Goal: Transaction & Acquisition: Purchase product/service

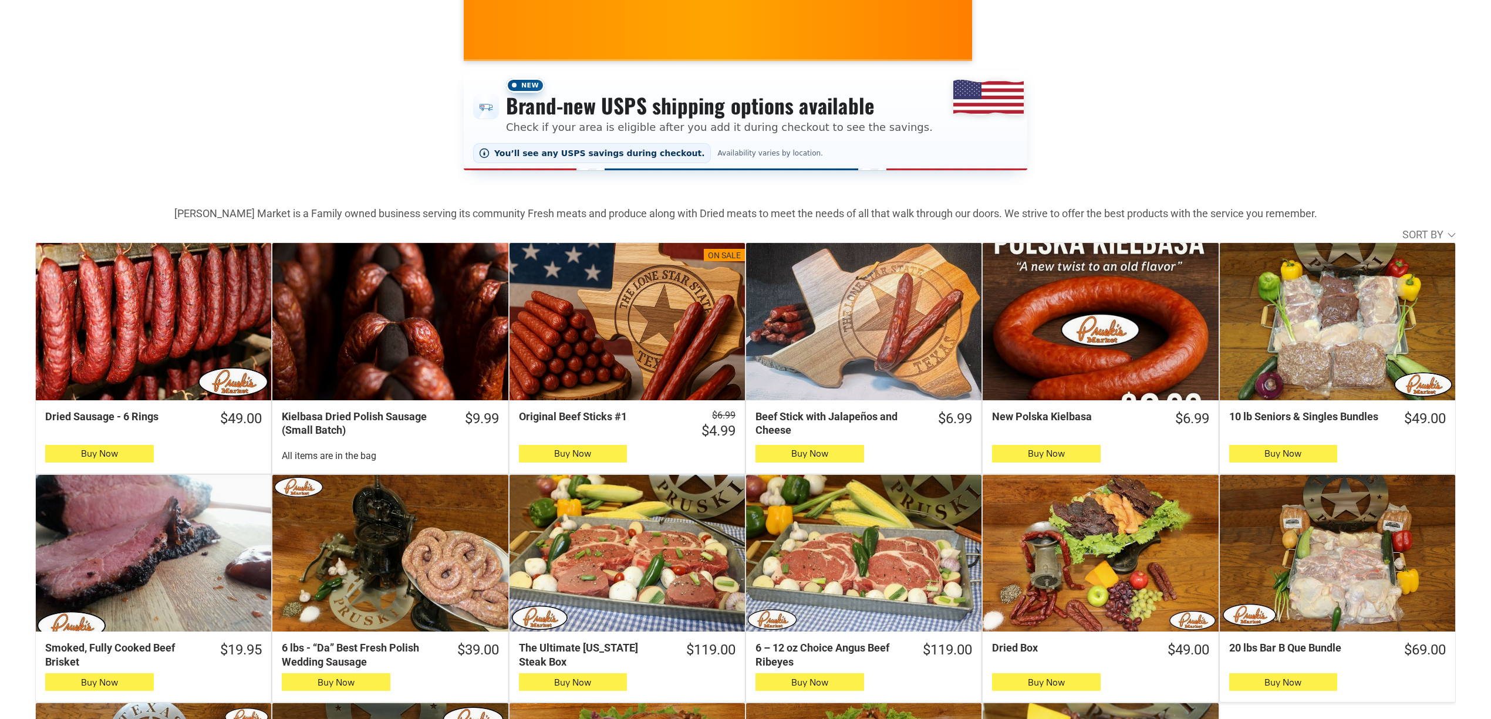
scroll to position [156, 0]
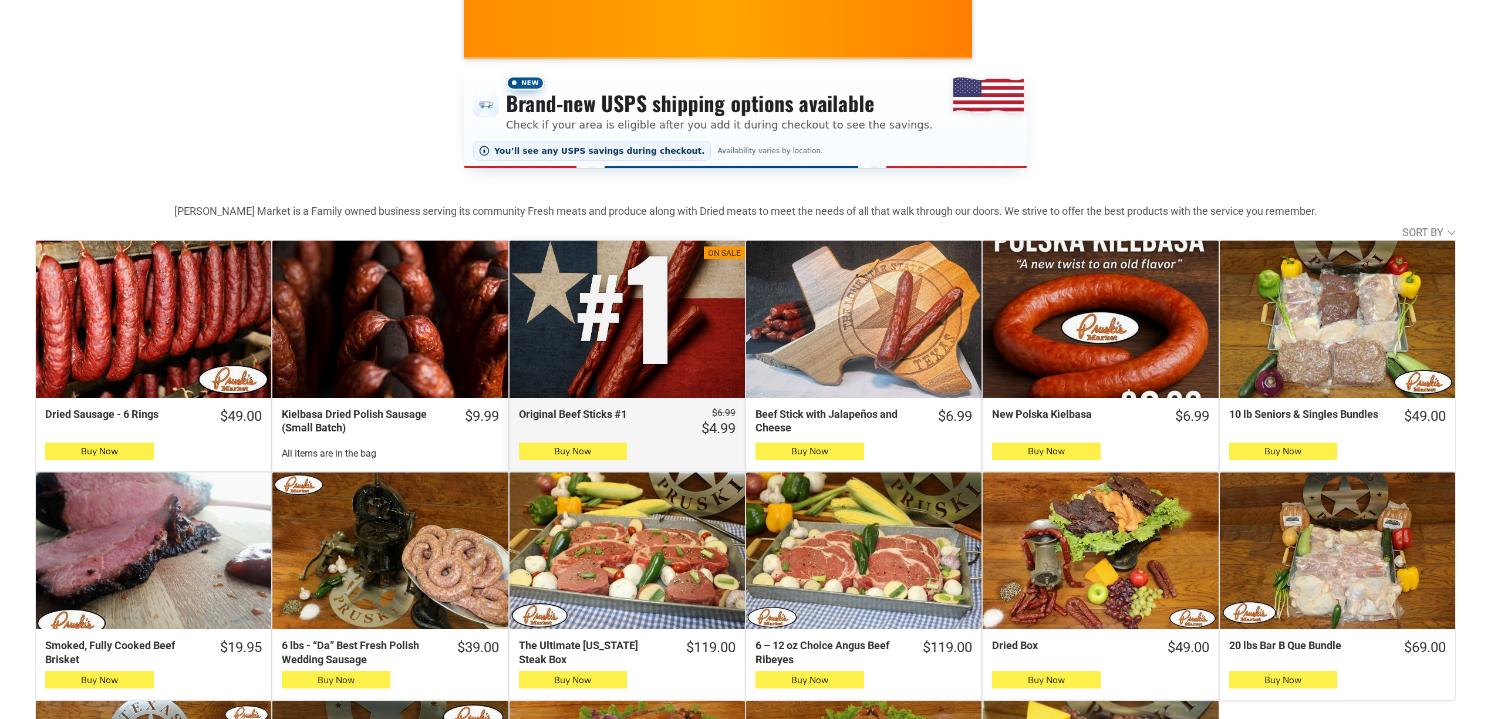
click at [681, 264] on div "Original Beef Sticks #1" at bounding box center [626, 319] width 235 height 157
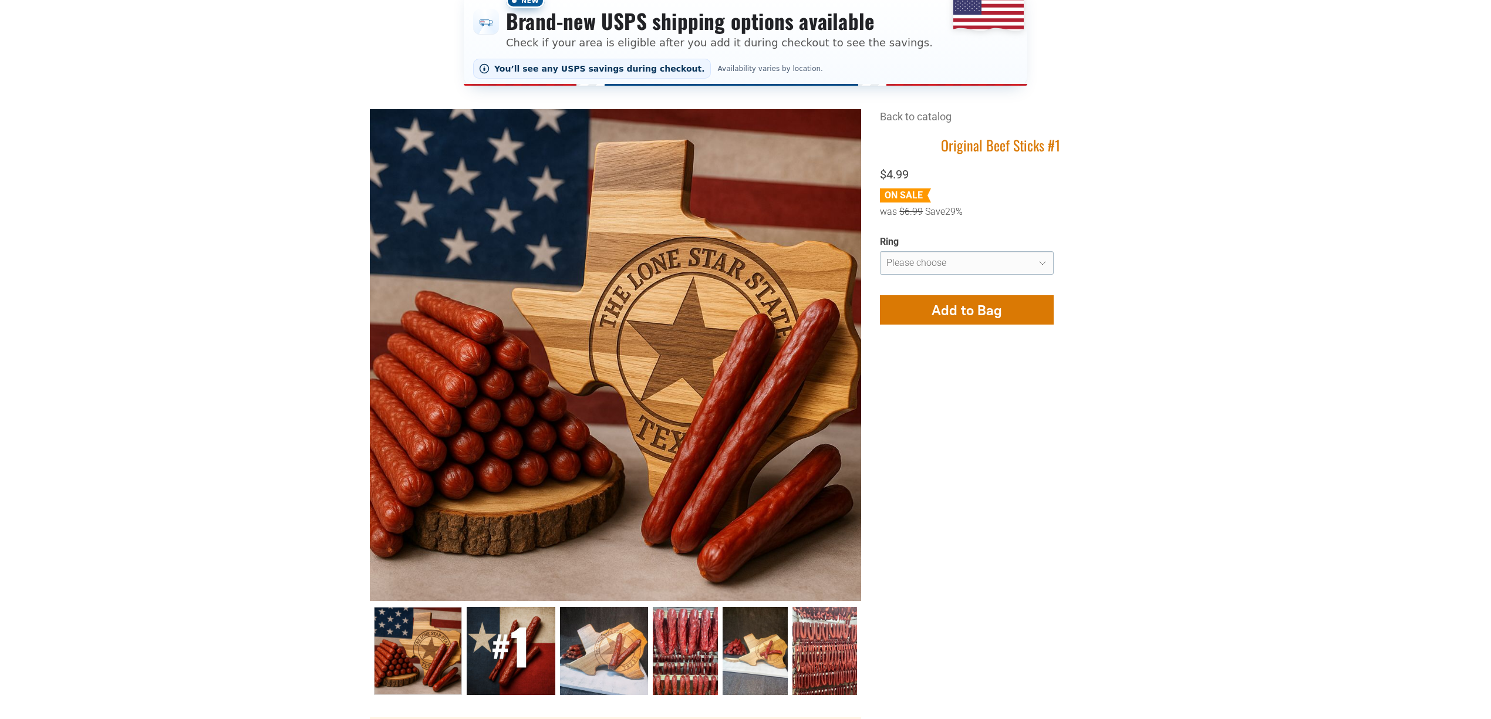
scroll to position [235, 0]
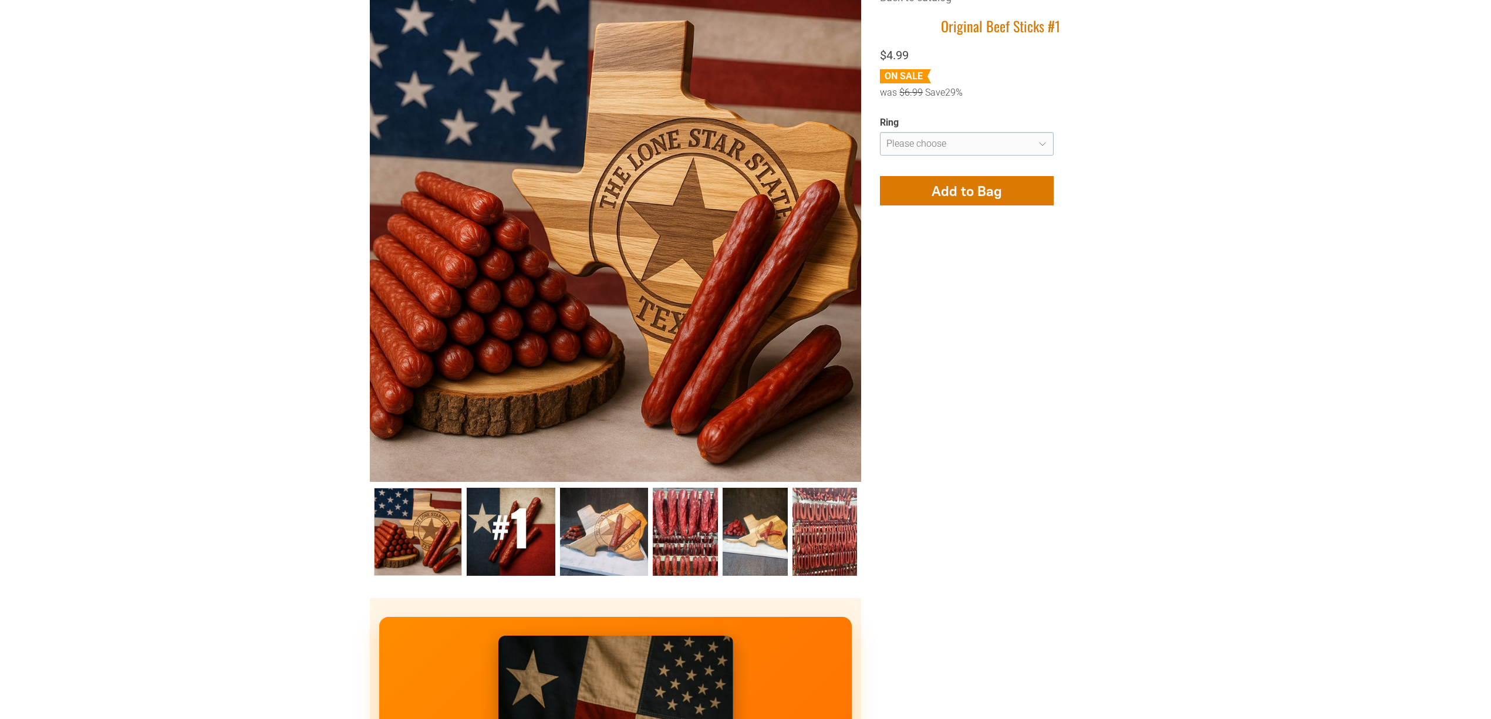
scroll to position [391, 0]
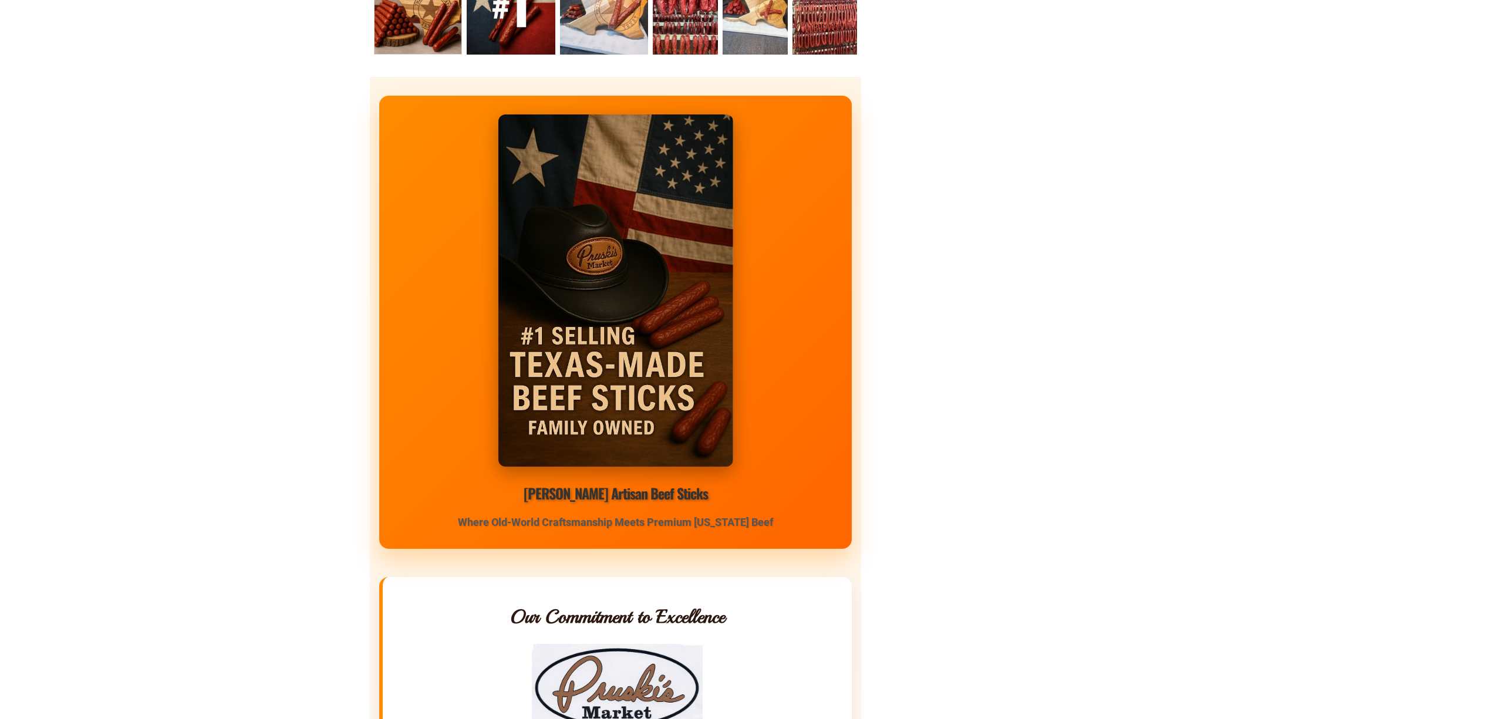
scroll to position [860, 0]
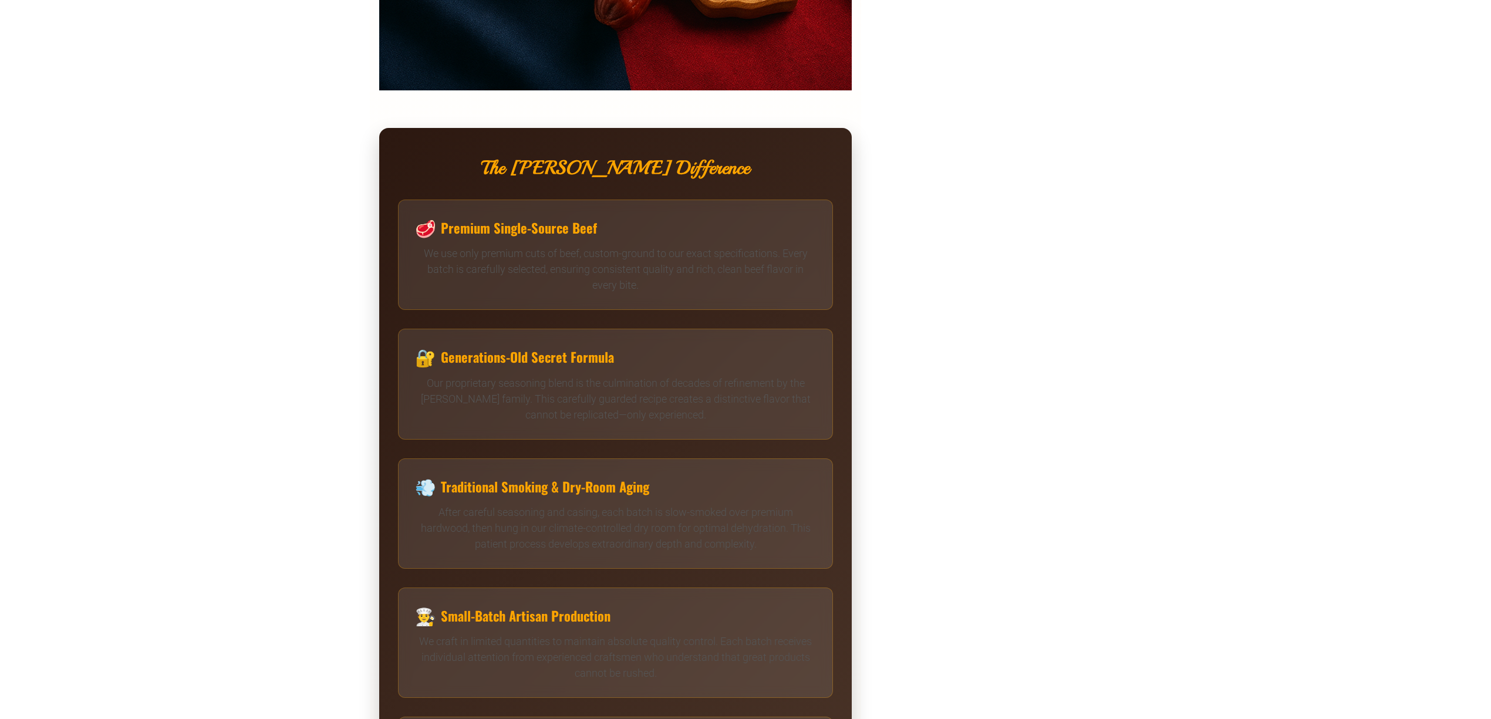
scroll to position [3208, 0]
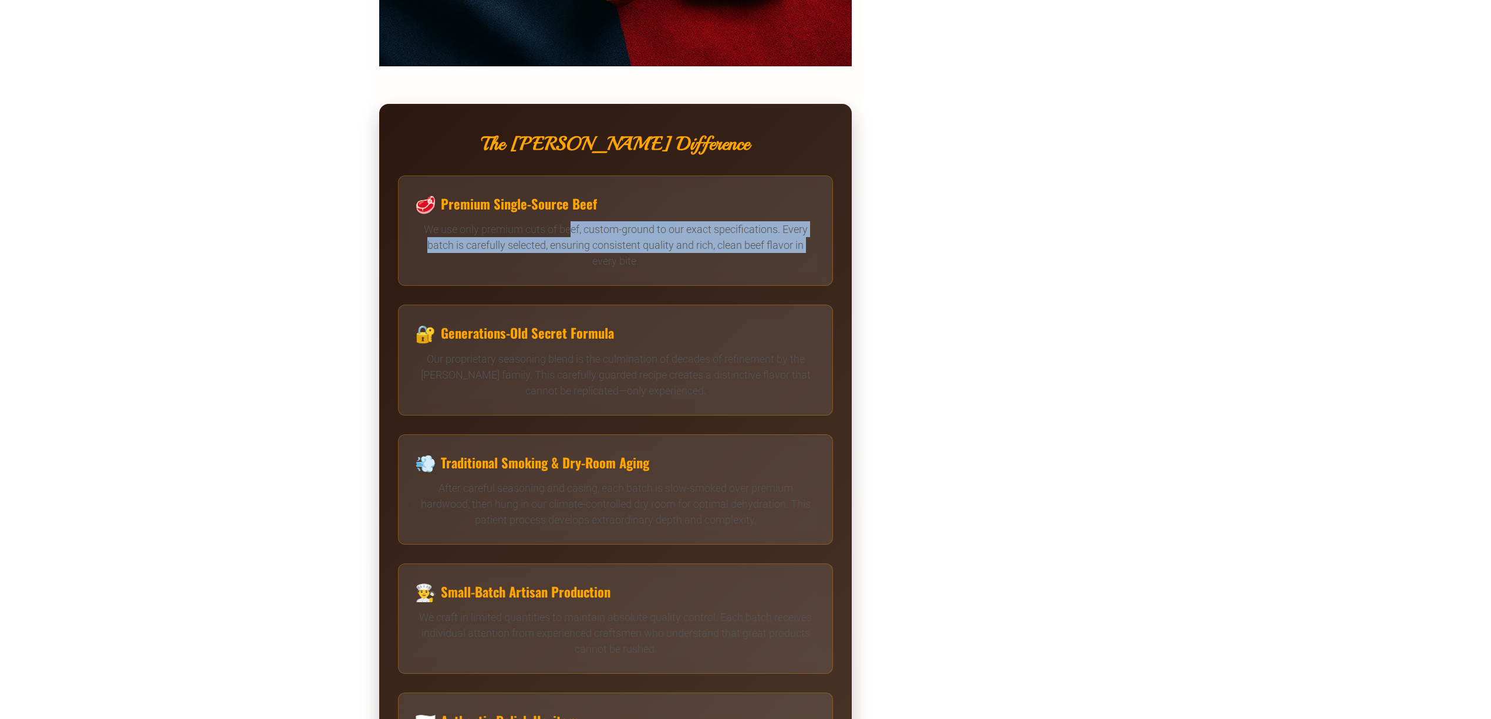
drag, startPoint x: 583, startPoint y: 228, endPoint x: 785, endPoint y: 262, distance: 205.2
click at [771, 259] on div "🥩 Premium Single-Source Beef We use only premium cuts of beef, custom-ground to…" at bounding box center [615, 230] width 435 height 110
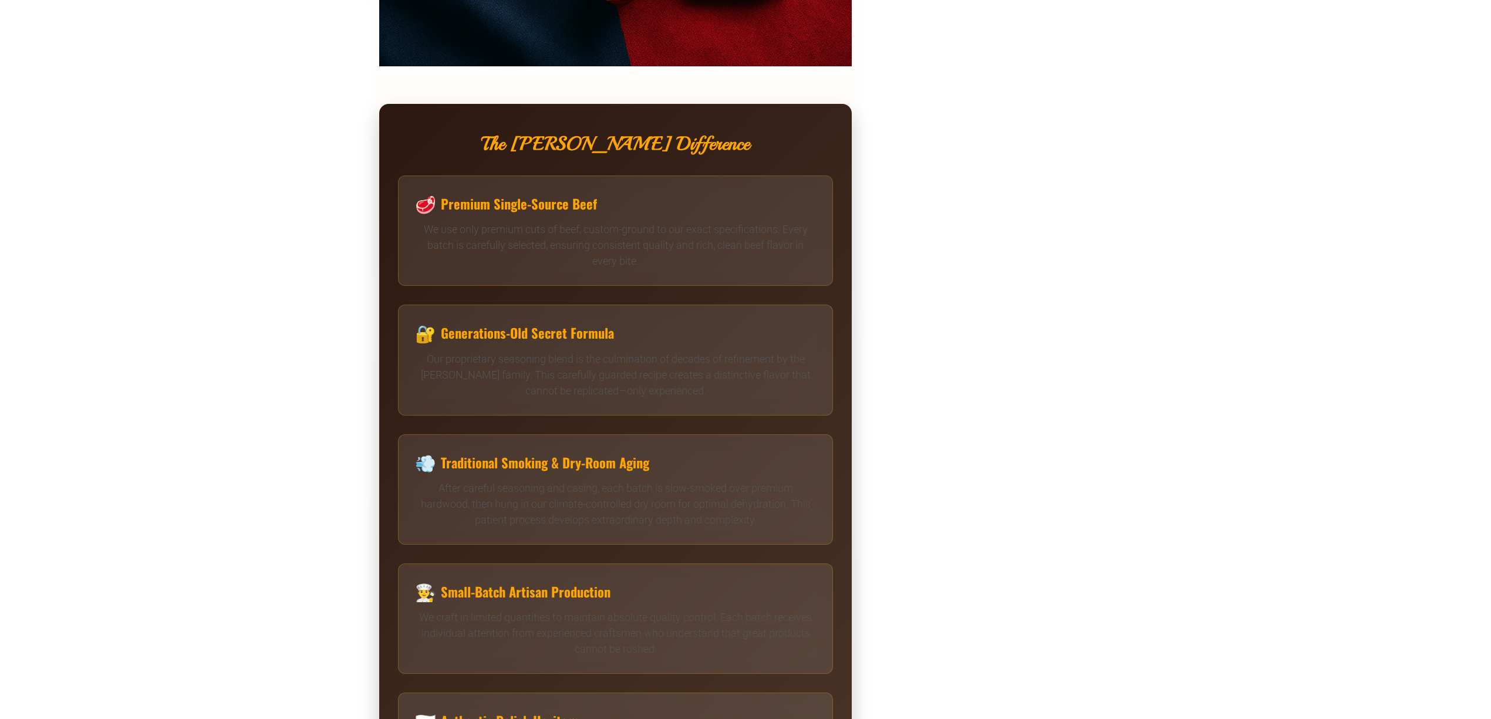
click at [1055, 326] on div "**********" at bounding box center [745, 34] width 751 height 5790
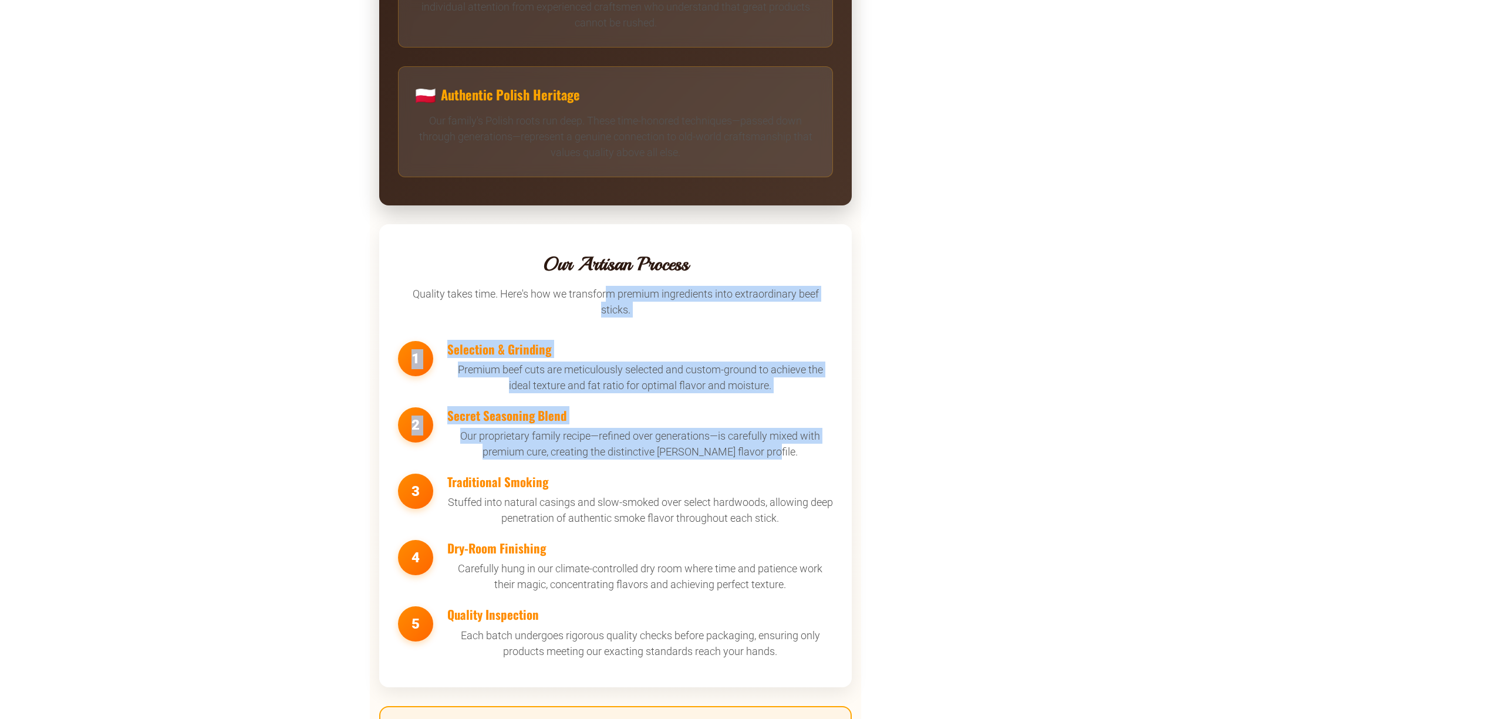
drag, startPoint x: 792, startPoint y: 404, endPoint x: 834, endPoint y: 439, distance: 54.6
click at [834, 439] on section "Our Artisan Process Quality takes time. Here's how we transform premium ingredi…" at bounding box center [615, 455] width 472 height 463
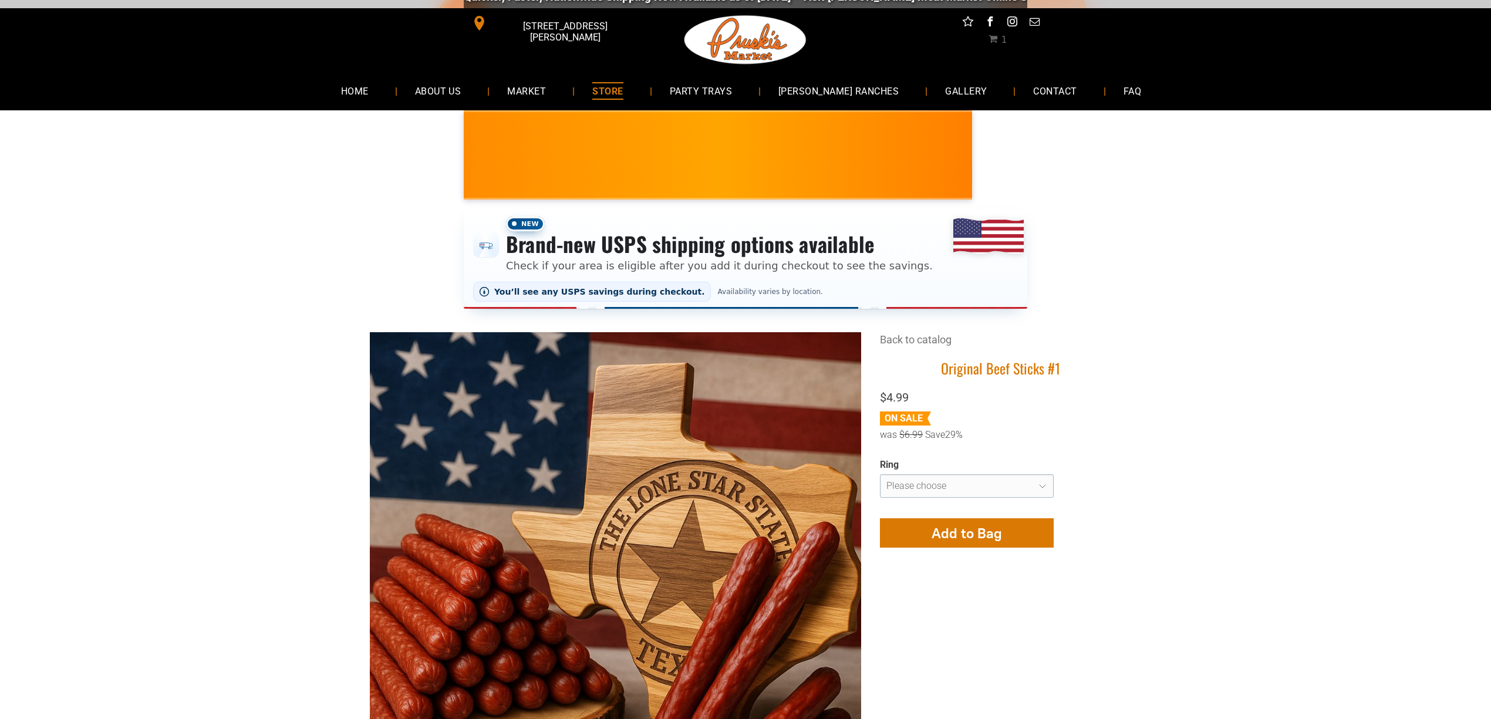
scroll to position [0, 0]
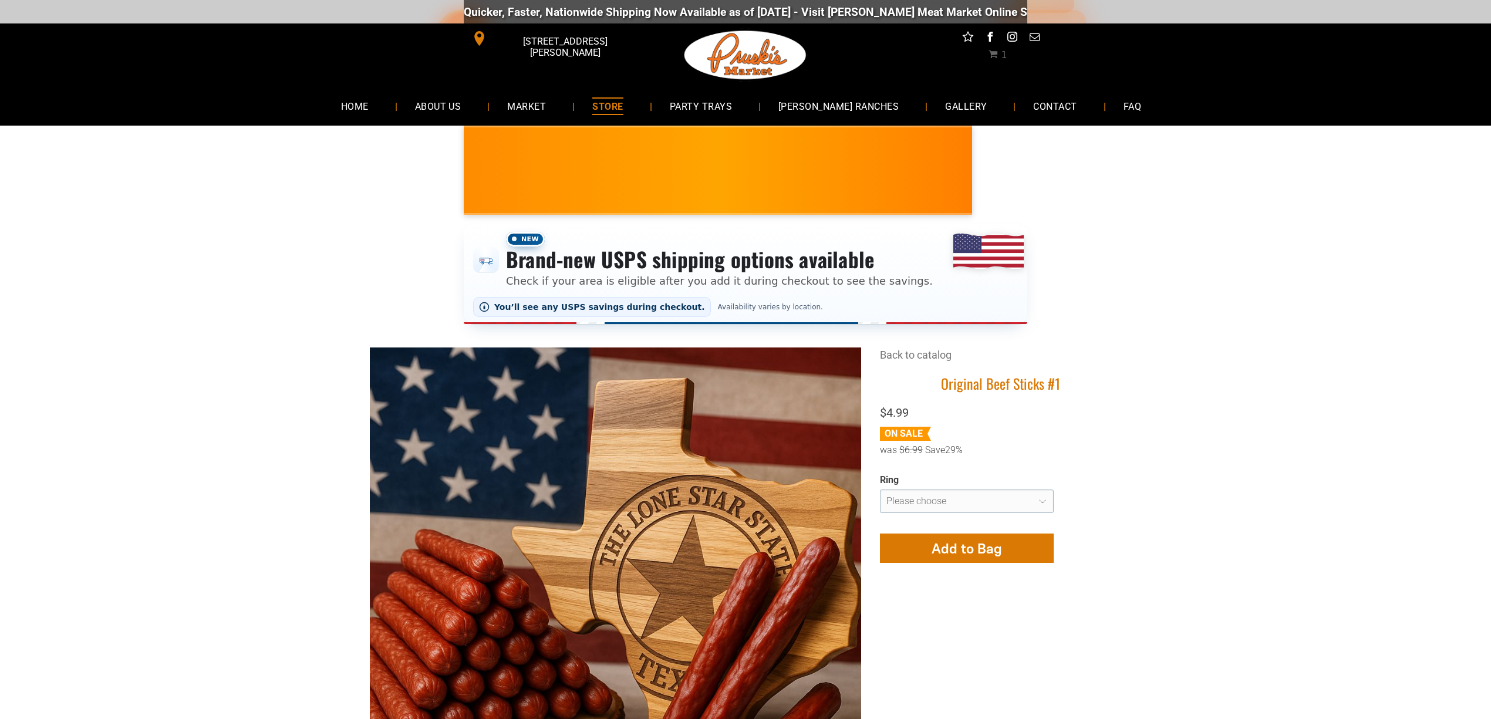
click at [207, 306] on div "New Brand-new USPS shipping options available Check if your area is eligible af…" at bounding box center [745, 274] width 1491 height 129
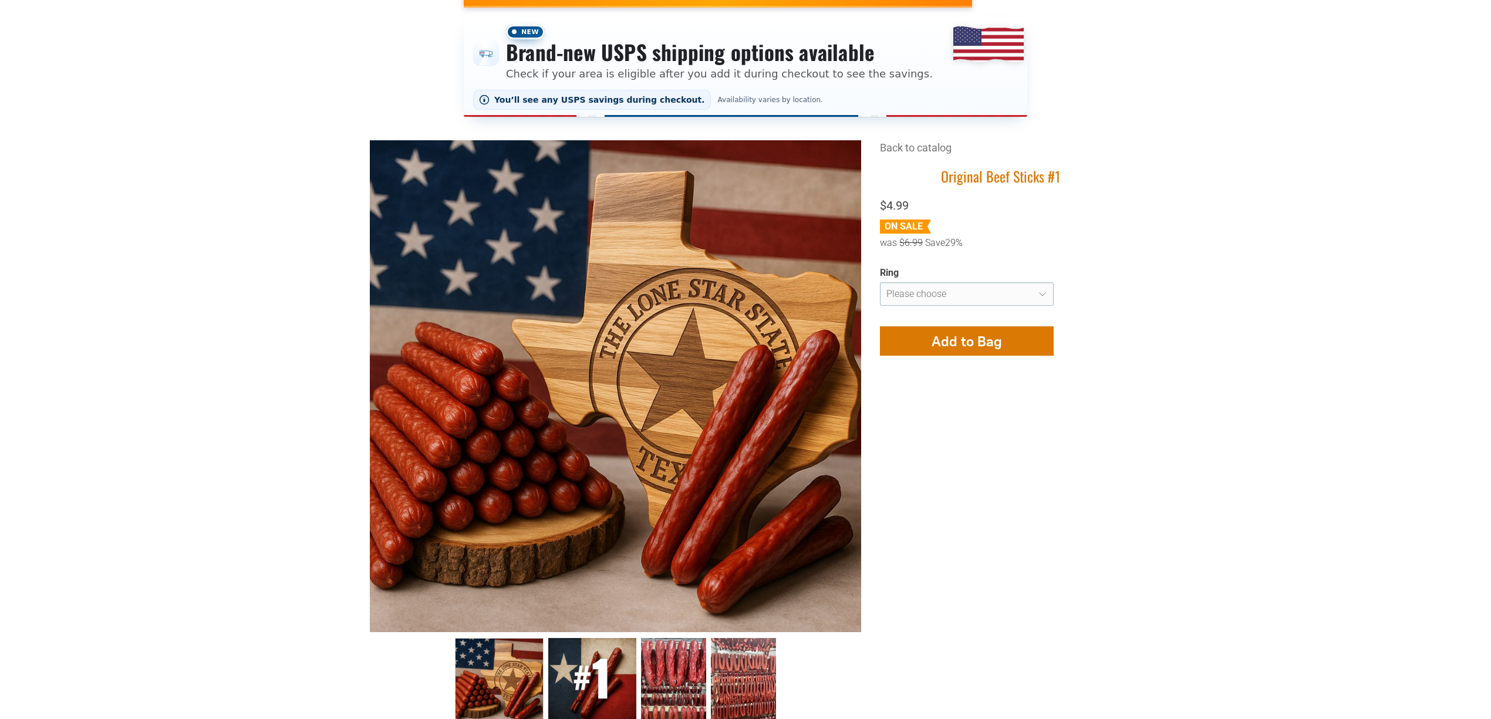
scroll to position [235, 0]
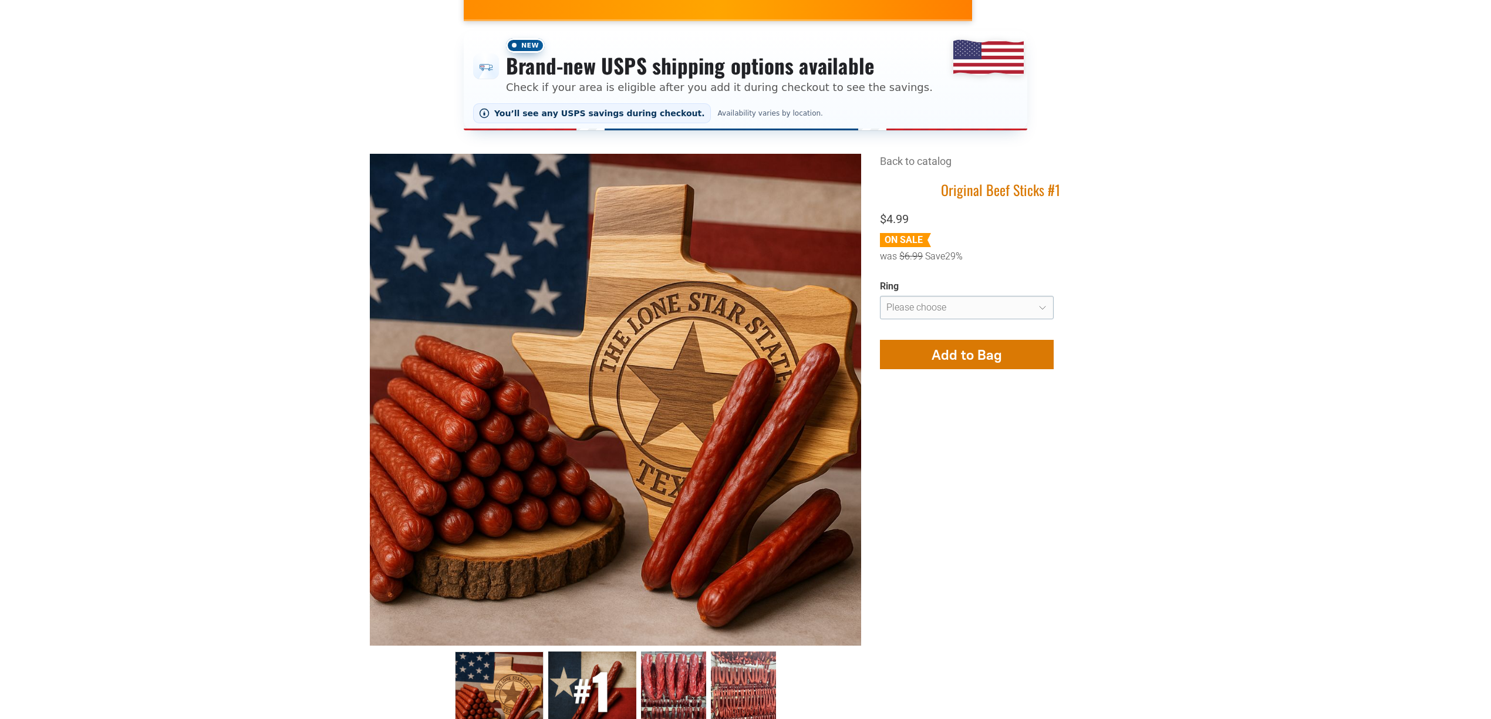
scroll to position [313, 0]
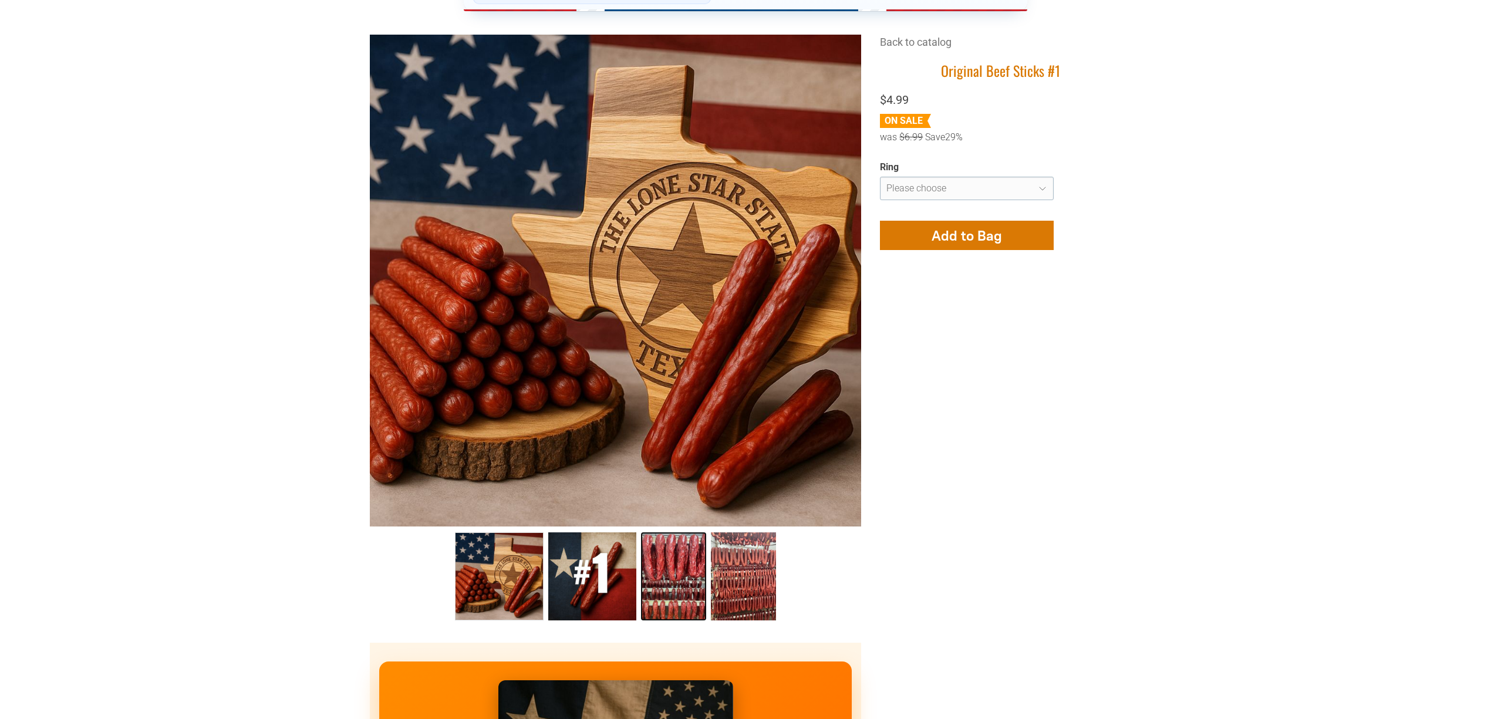
click at [674, 566] on link "Original Beef Sticks #1 2" at bounding box center [673, 576] width 65 height 88
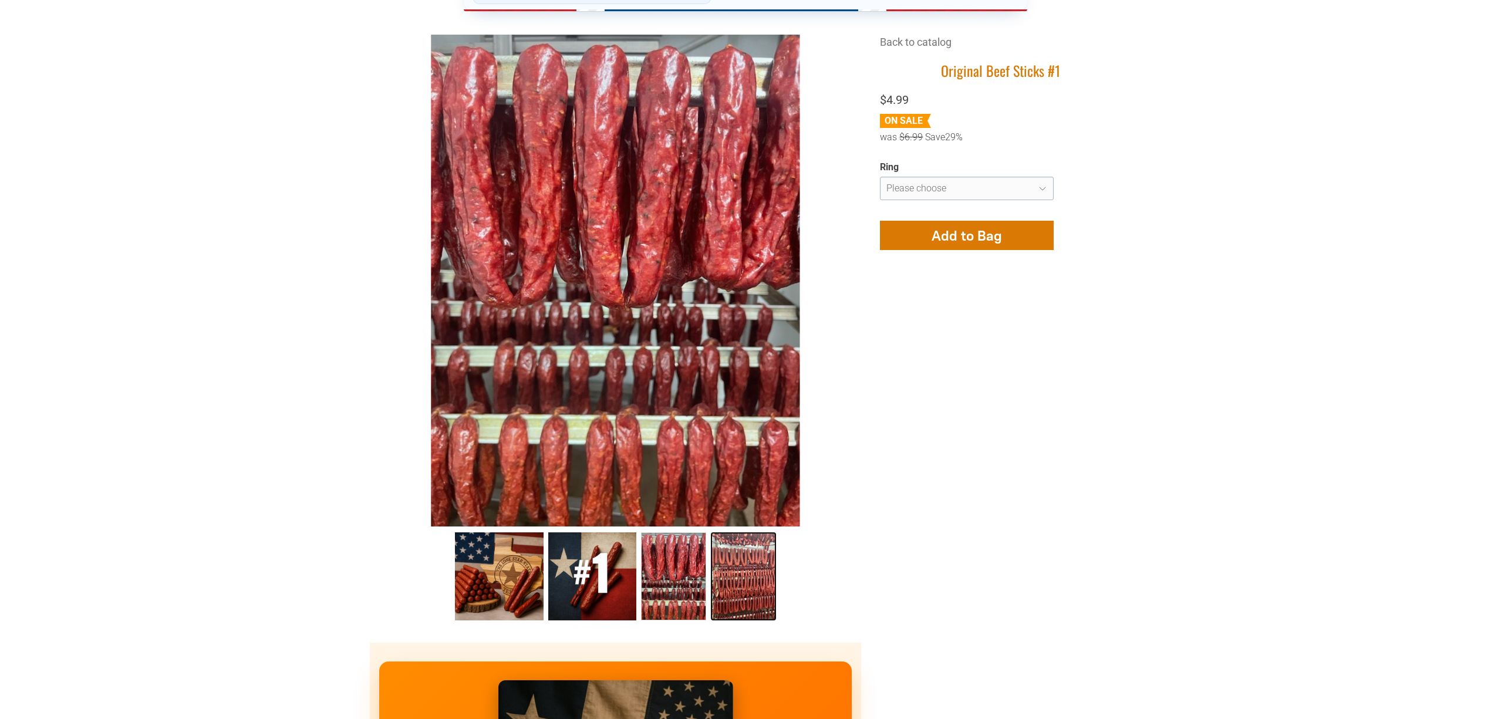
click at [723, 572] on link "Original Beef Sticks #1 3" at bounding box center [743, 576] width 65 height 88
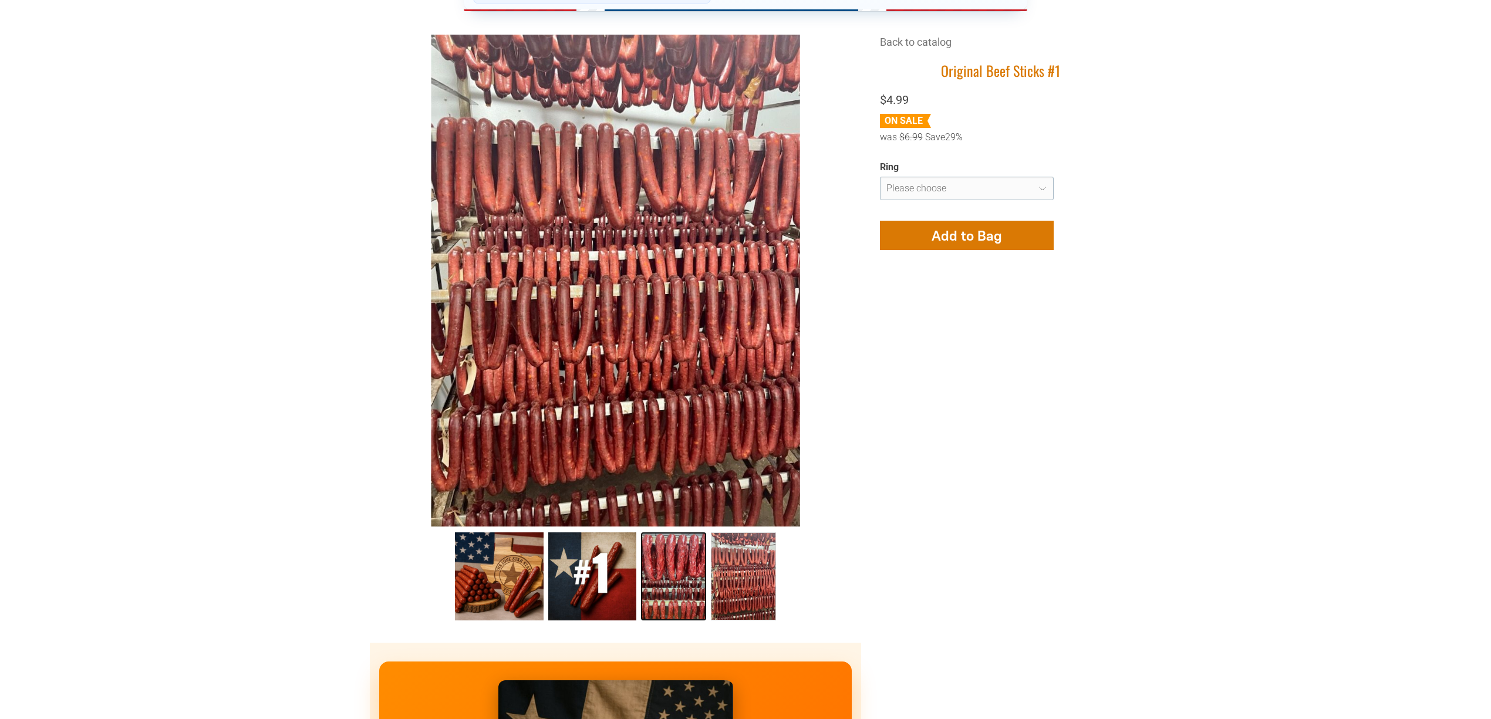
click at [686, 565] on link "Original Beef Sticks #1 2" at bounding box center [673, 576] width 65 height 88
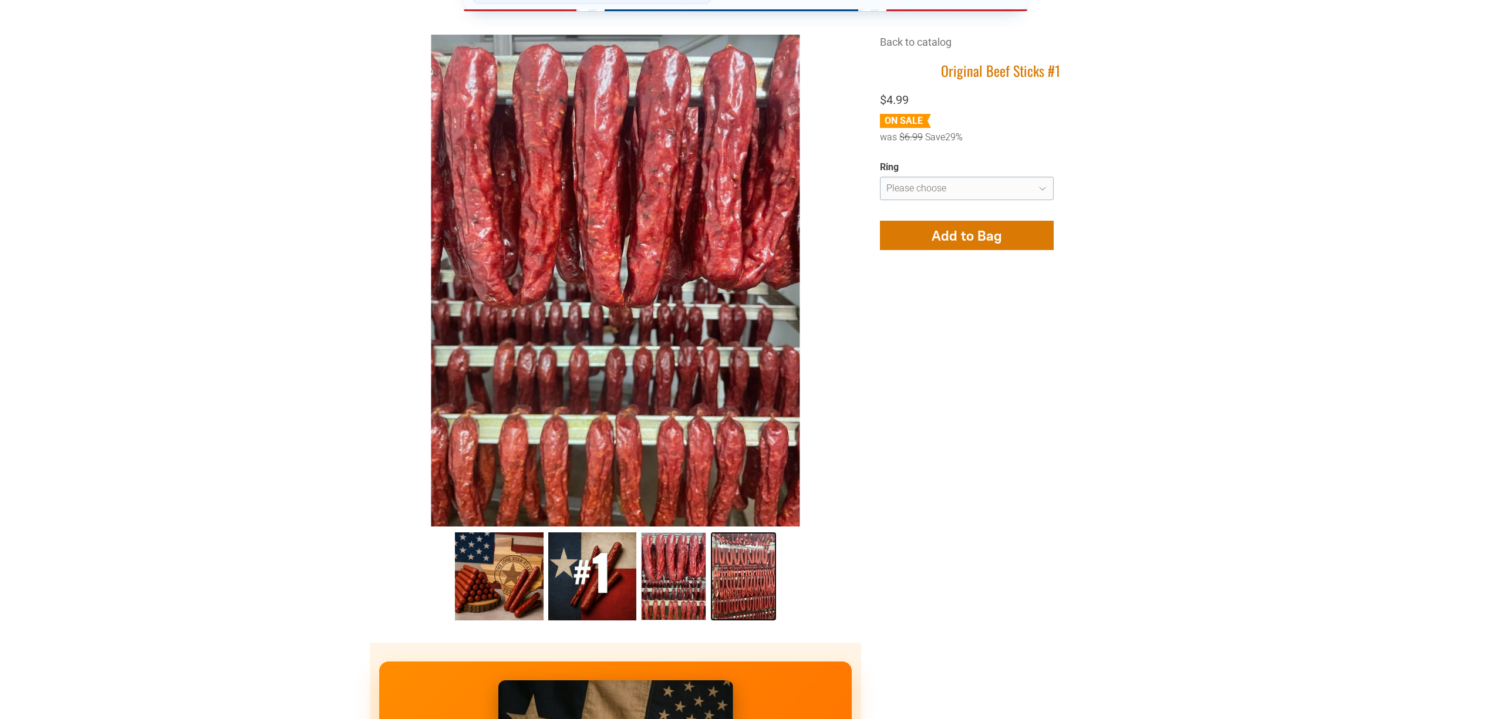
click at [735, 578] on link "Original Beef Sticks #1 3" at bounding box center [743, 576] width 65 height 88
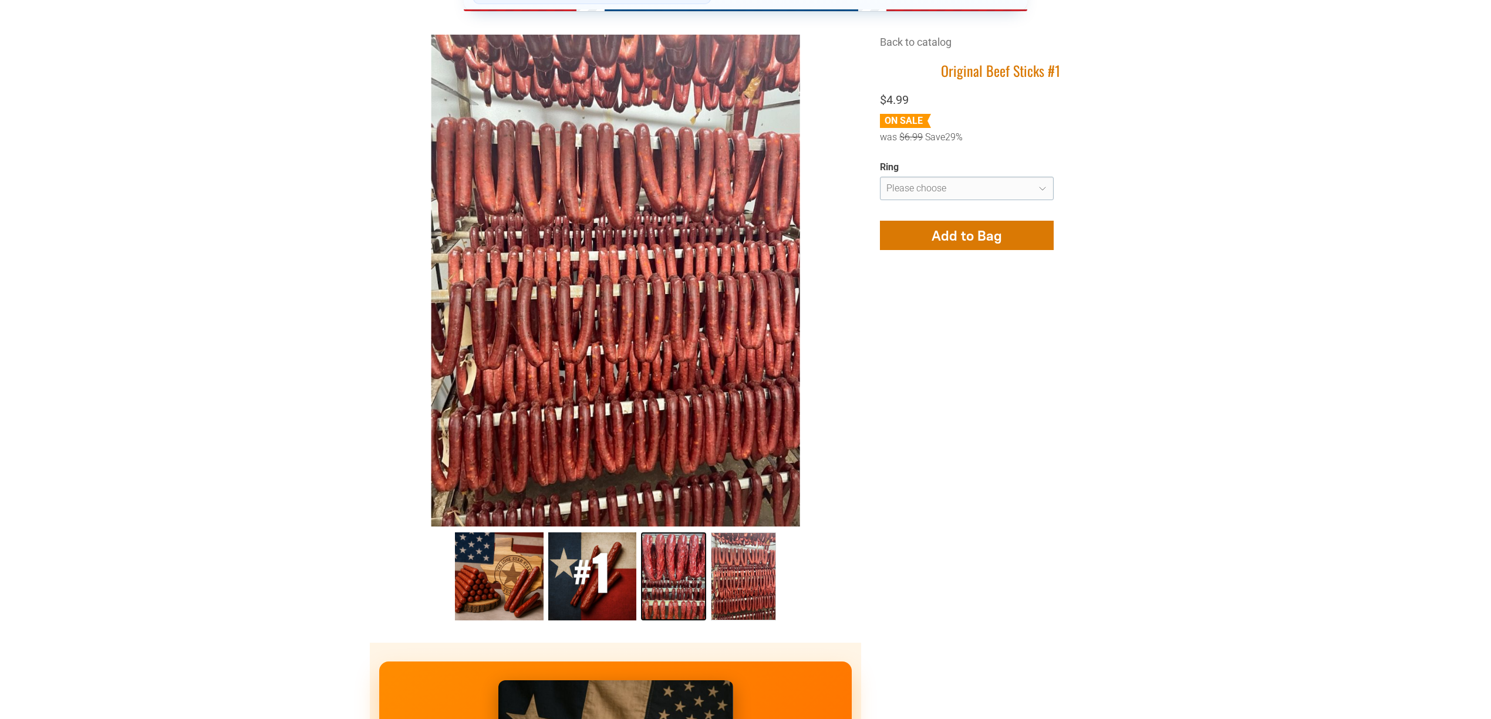
click at [686, 571] on link "Original Beef Sticks #1 2" at bounding box center [673, 576] width 65 height 88
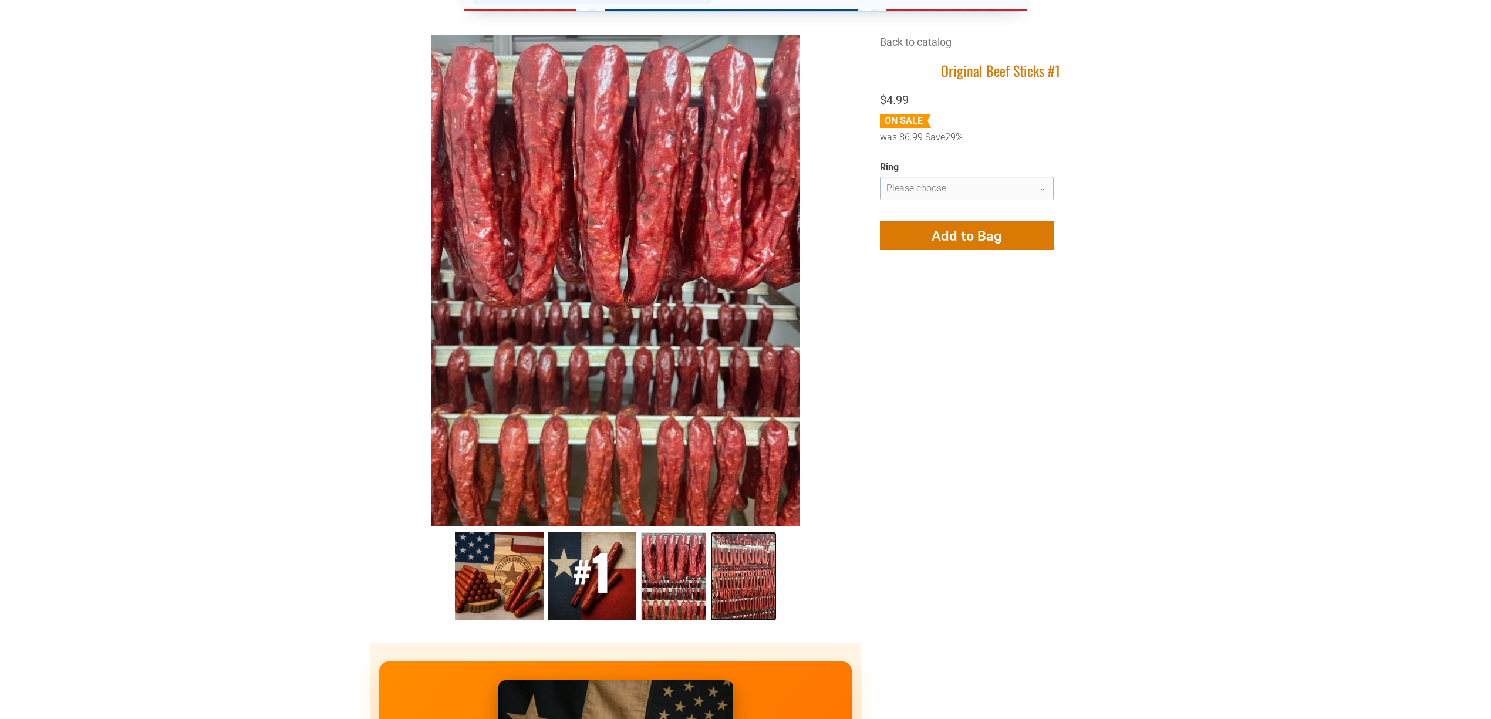
click at [724, 575] on link "Original Beef Sticks #1 3" at bounding box center [743, 576] width 65 height 88
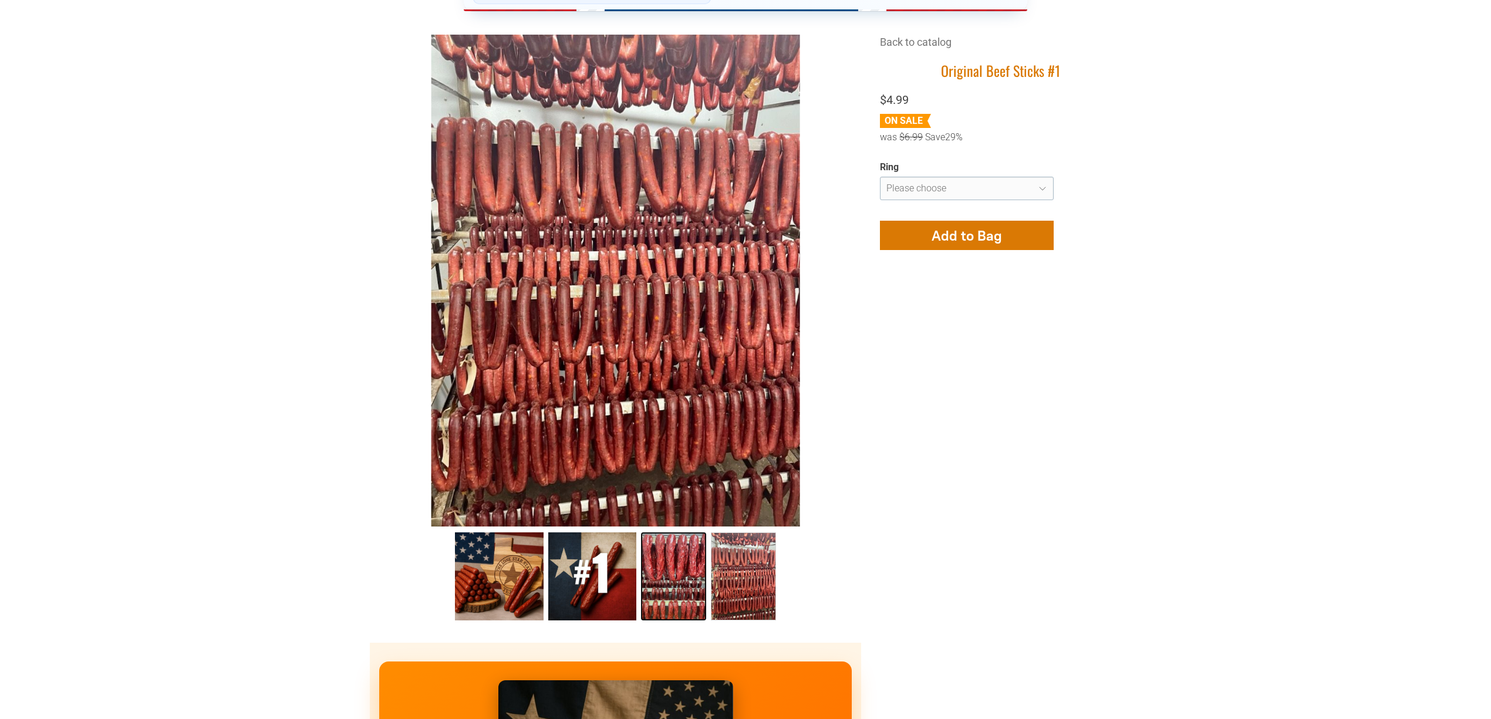
click at [678, 555] on link "Original Beef Sticks #1 2" at bounding box center [673, 576] width 65 height 88
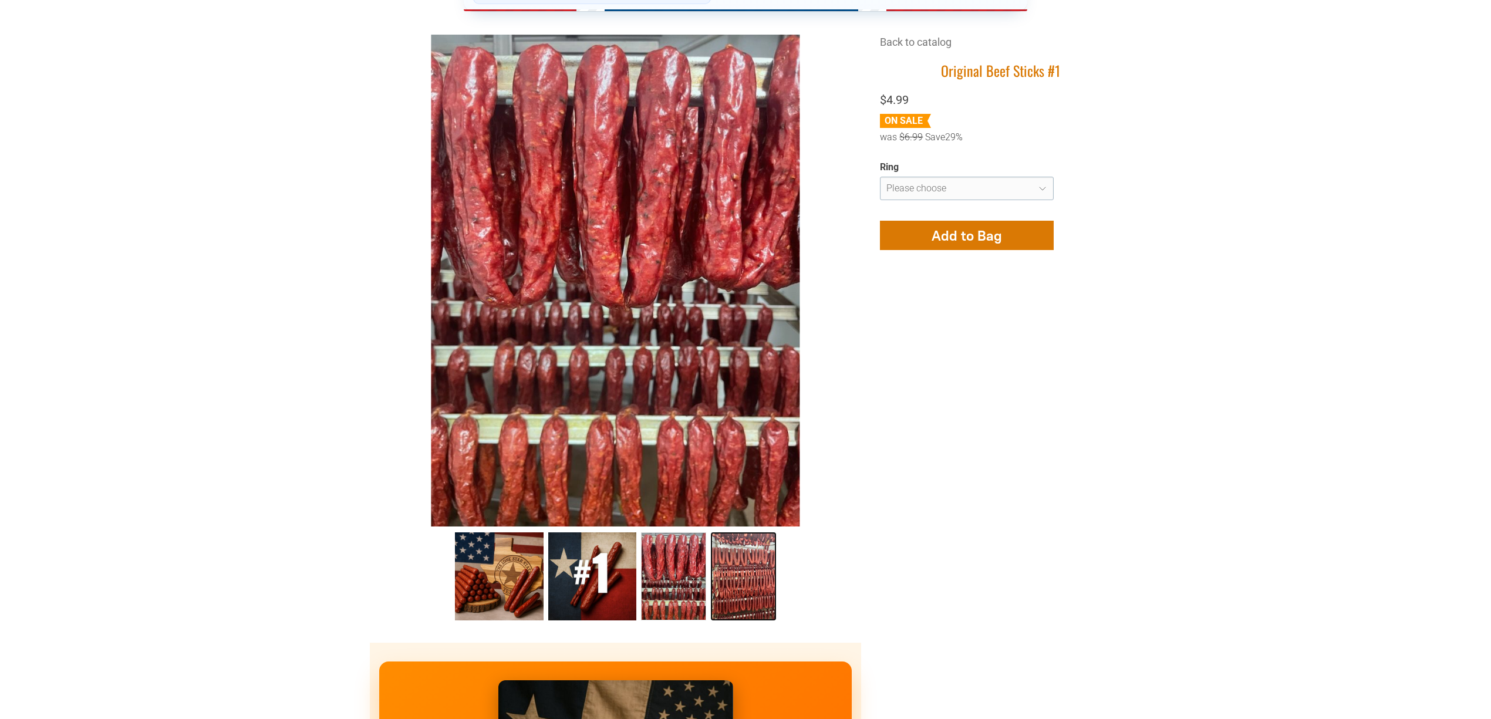
click at [730, 576] on link "Original Beef Sticks #1 3" at bounding box center [743, 576] width 65 height 88
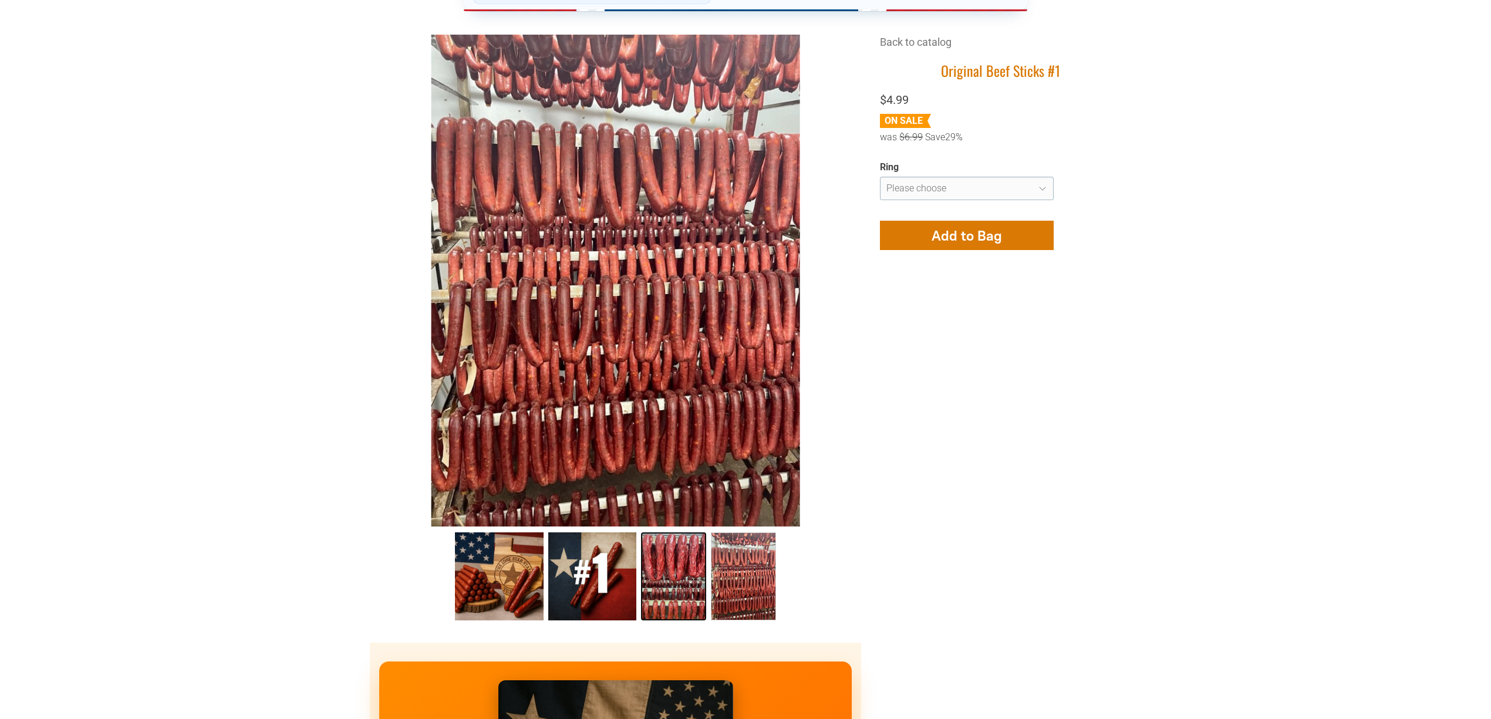
click at [689, 576] on link "Original Beef Sticks #1 2" at bounding box center [673, 576] width 65 height 88
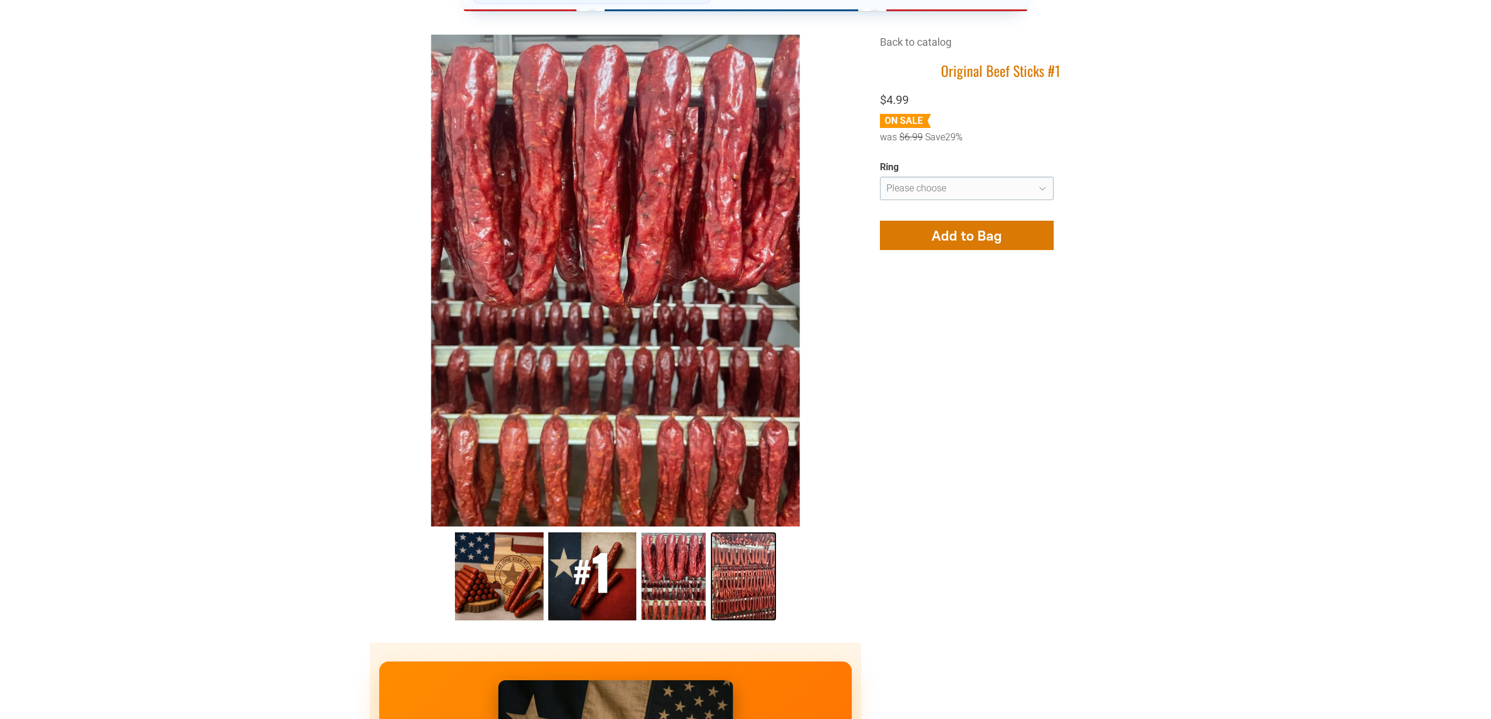
click at [755, 573] on link "Original Beef Sticks #1 3" at bounding box center [743, 576] width 65 height 88
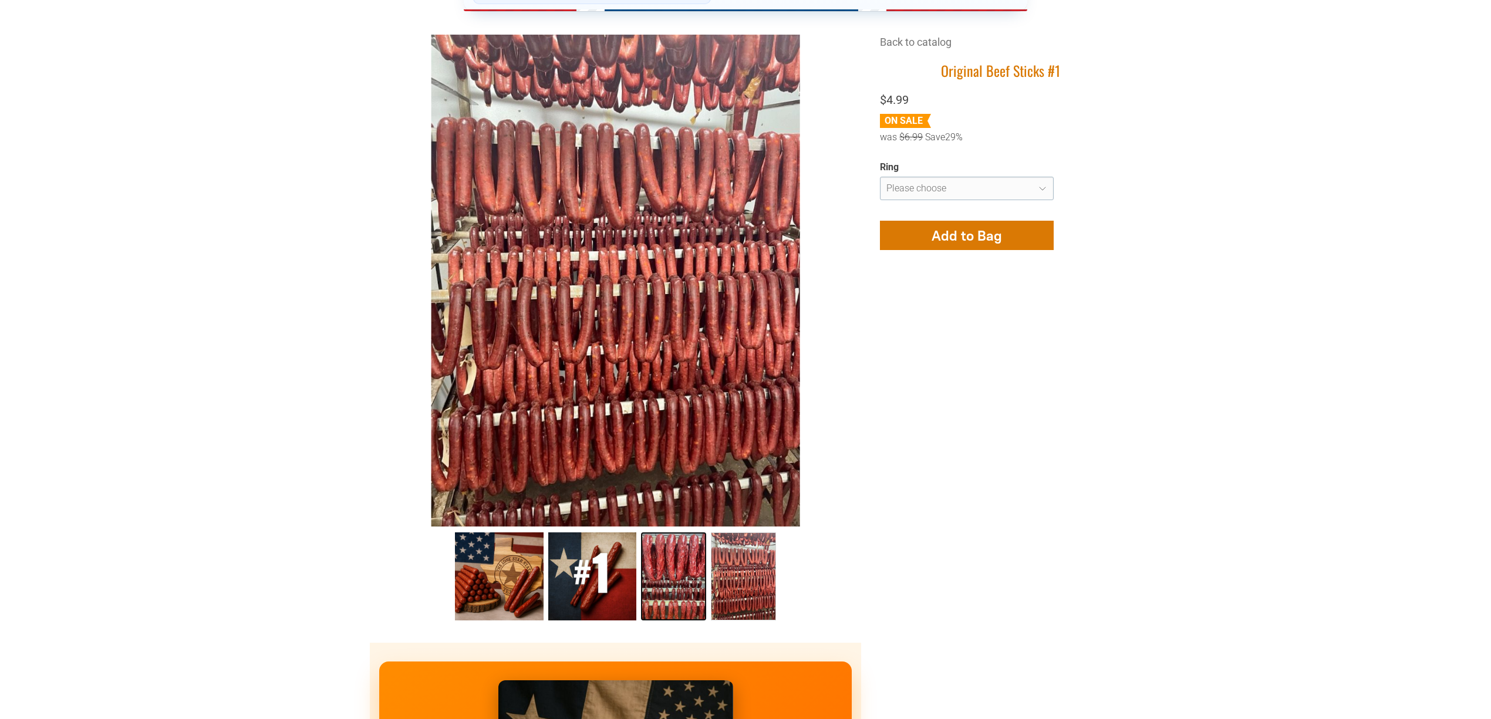
click at [680, 569] on link "Original Beef Sticks #1 2" at bounding box center [673, 576] width 65 height 88
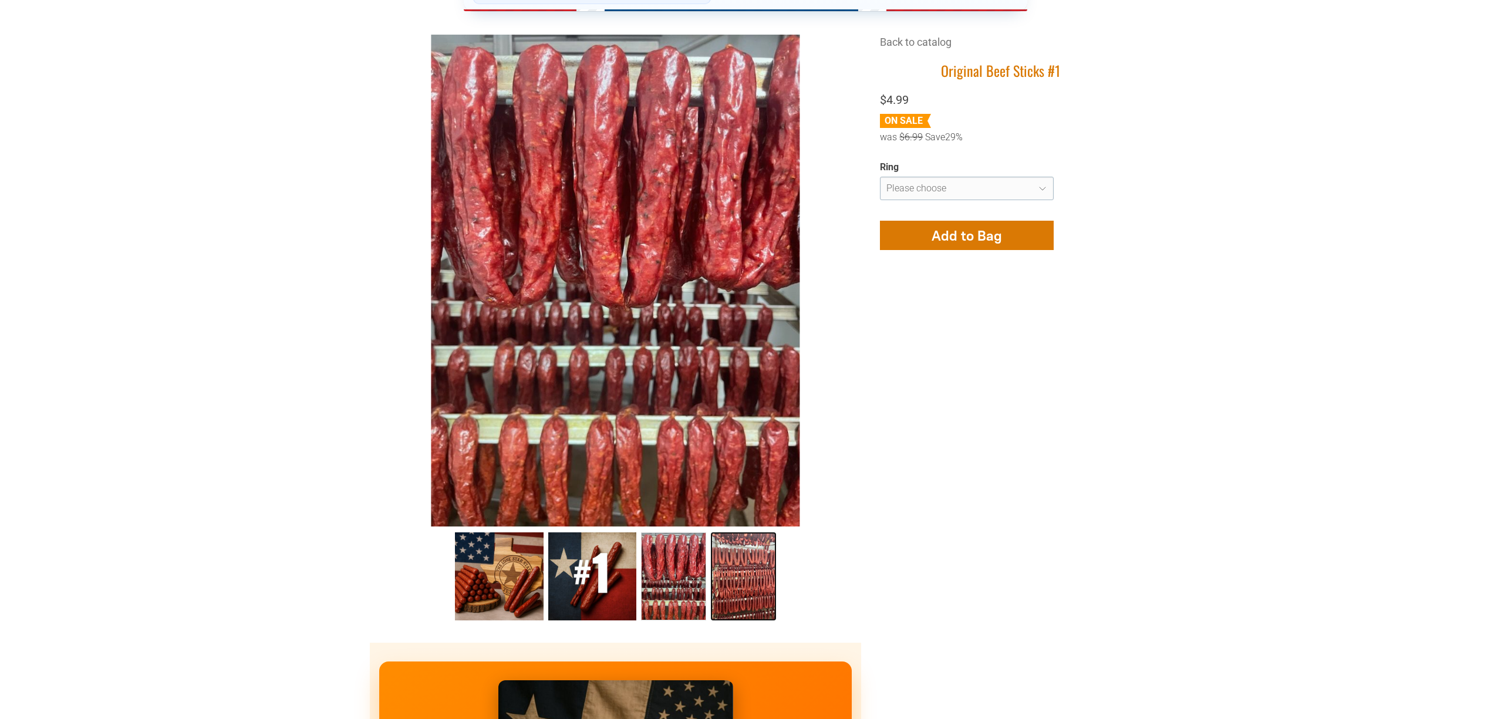
click at [742, 579] on link "Original Beef Sticks #1 3" at bounding box center [743, 576] width 65 height 88
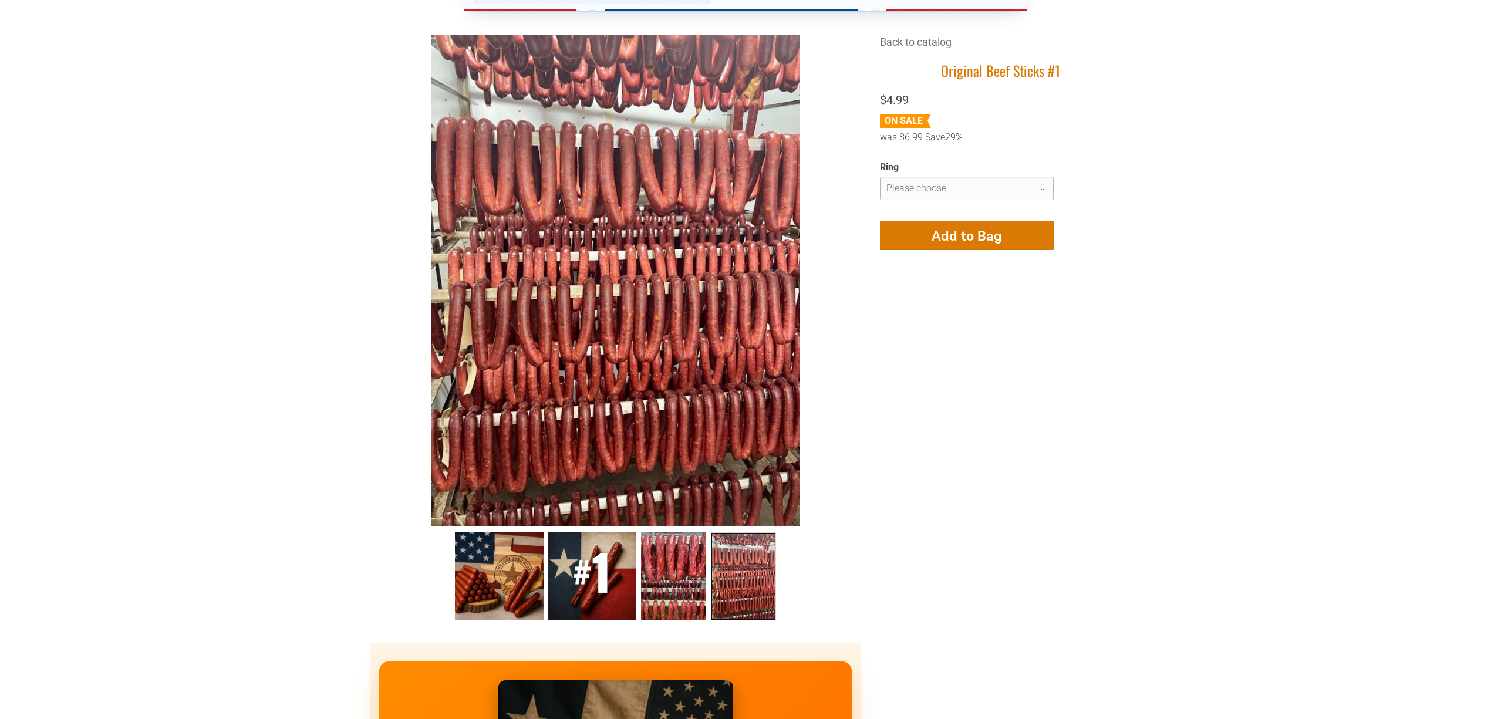
click at [747, 567] on link "Original Beef Sticks #1 3" at bounding box center [743, 576] width 65 height 88
click at [683, 556] on link "Original Beef Sticks #1 2" at bounding box center [673, 576] width 65 height 88
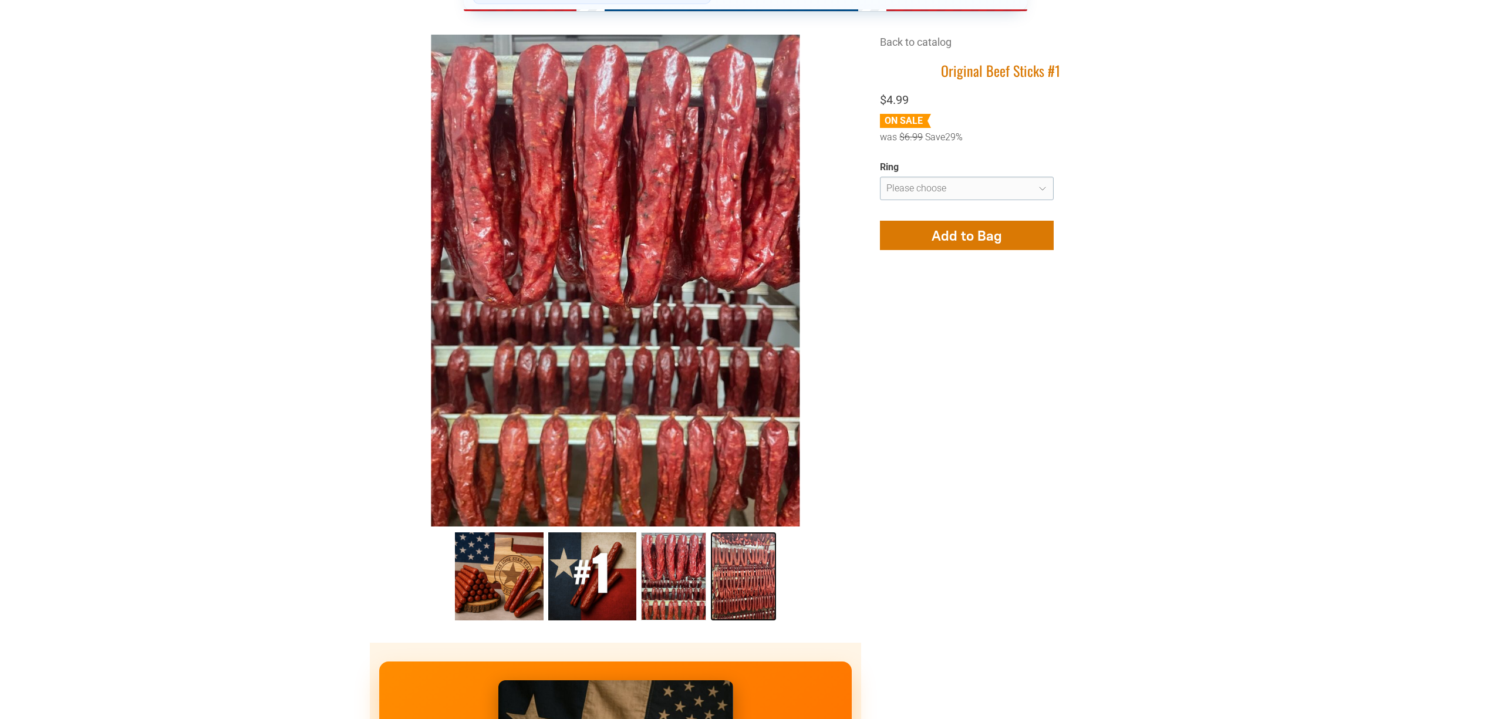
click at [734, 571] on link "Original Beef Sticks #1 3" at bounding box center [743, 576] width 65 height 88
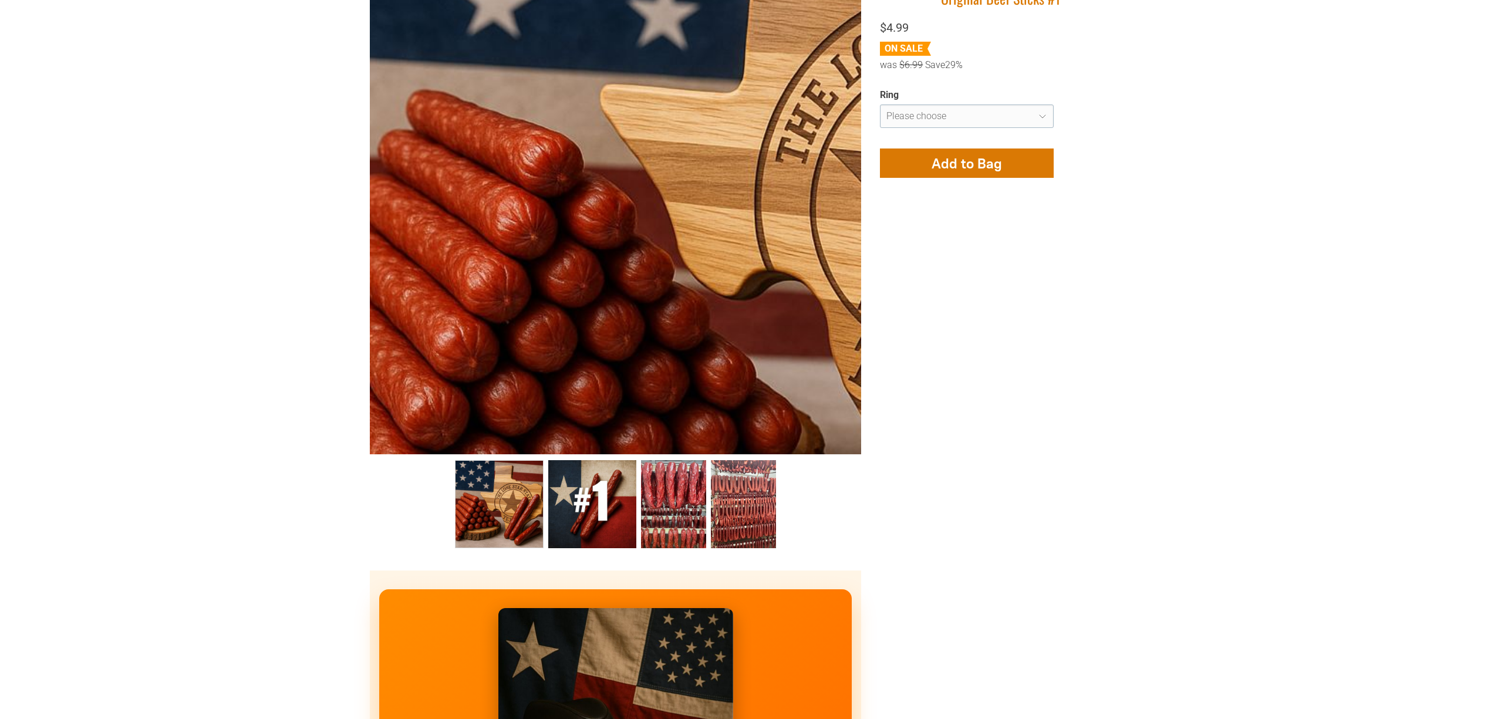
scroll to position [391, 0]
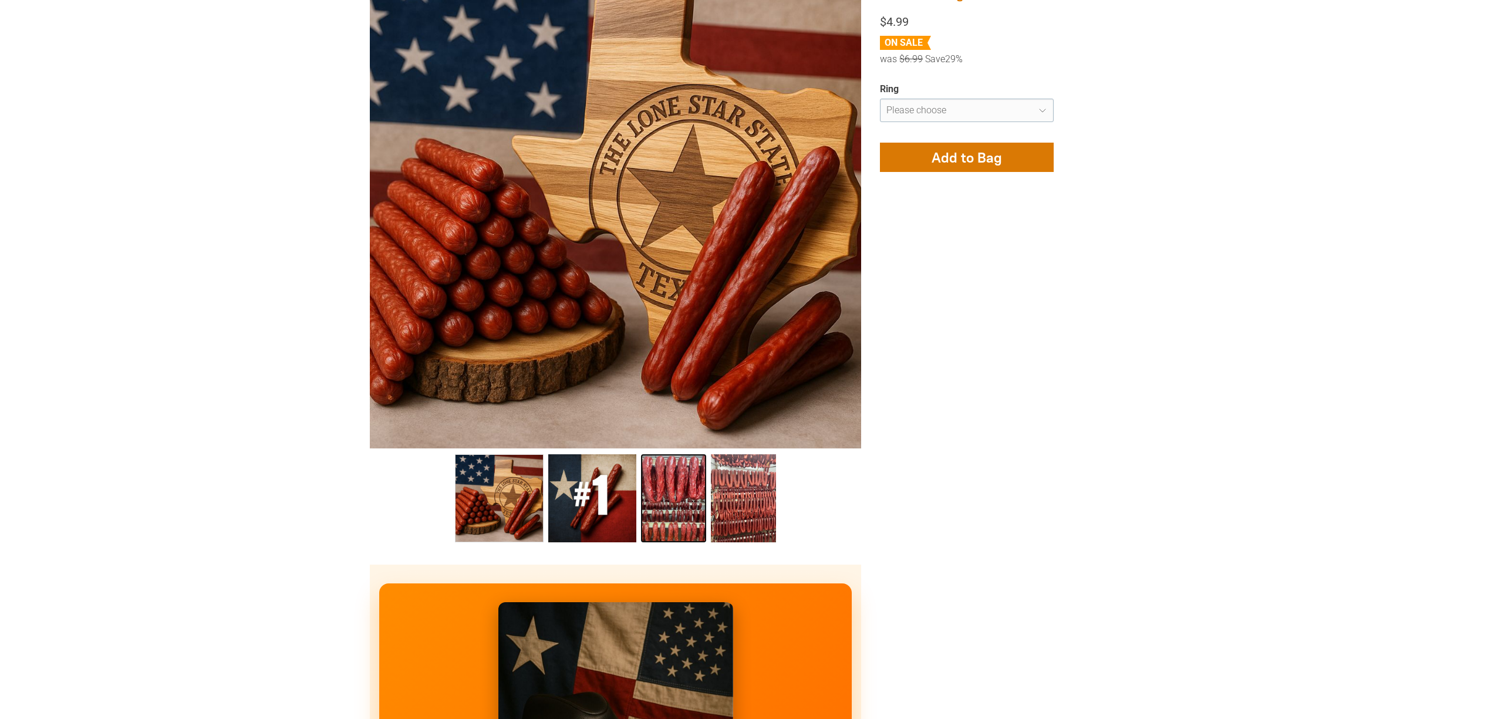
click at [665, 511] on link "Original Beef Sticks #1 2" at bounding box center [673, 498] width 65 height 88
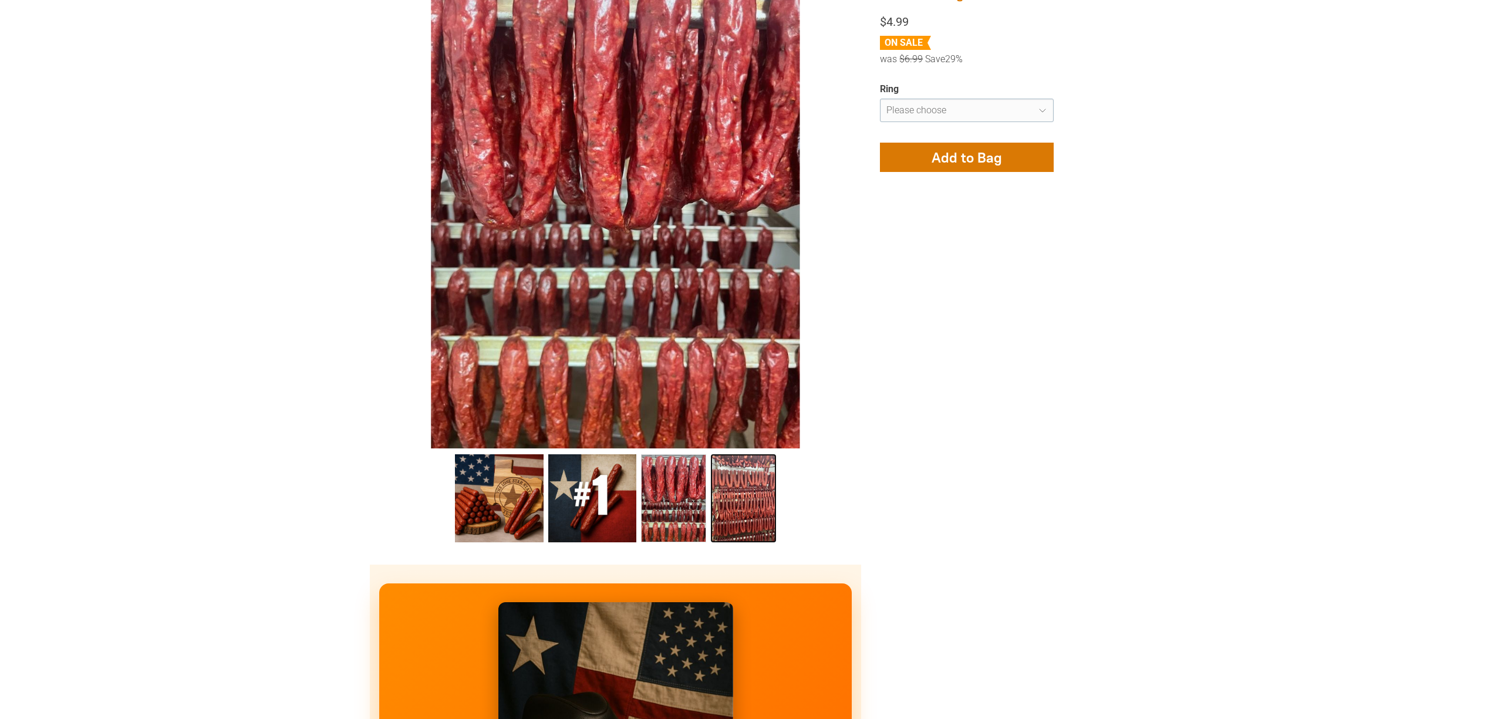
click at [719, 512] on link "Original Beef Sticks #1 3" at bounding box center [743, 498] width 65 height 88
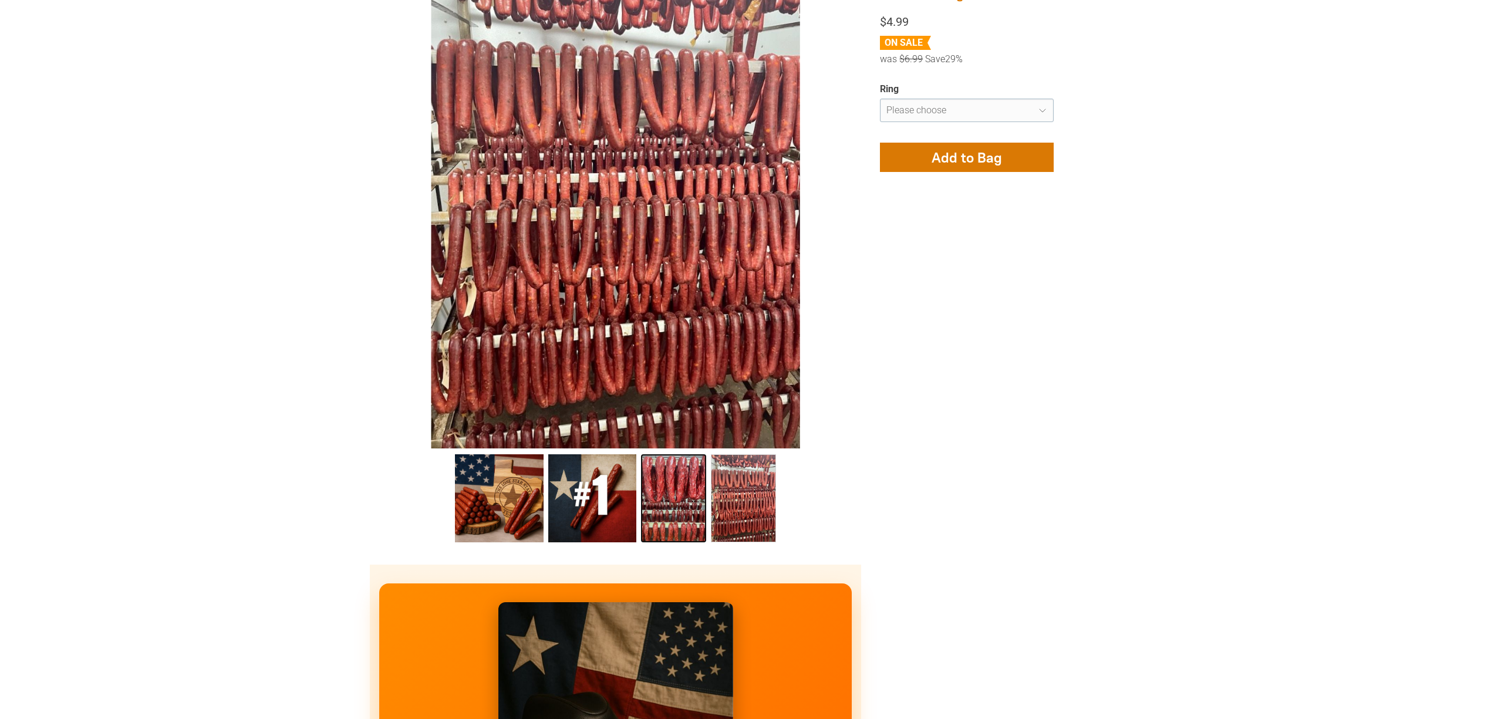
click at [683, 505] on link "Original Beef Sticks #1 2" at bounding box center [673, 498] width 65 height 88
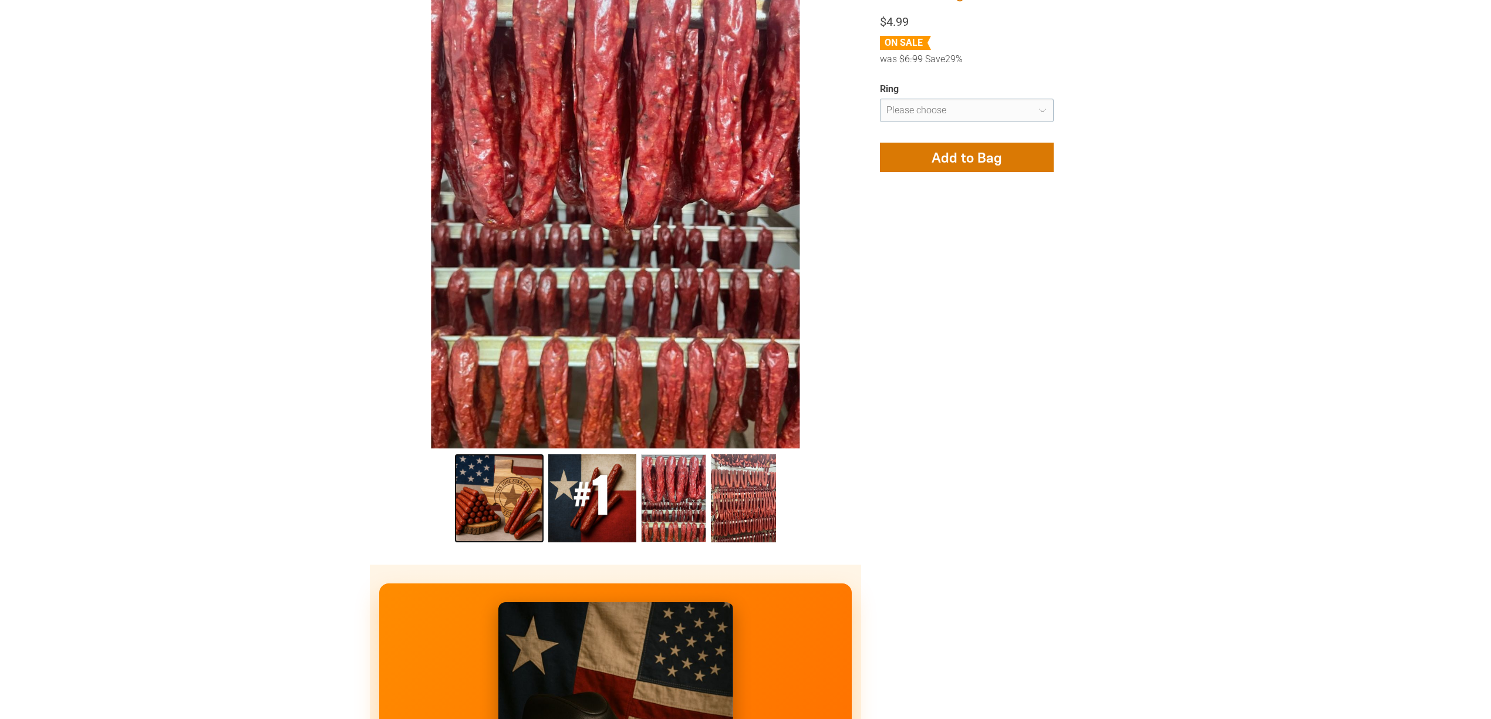
click at [532, 494] on link "Original Beef Sticks #1 0" at bounding box center [499, 498] width 88 height 88
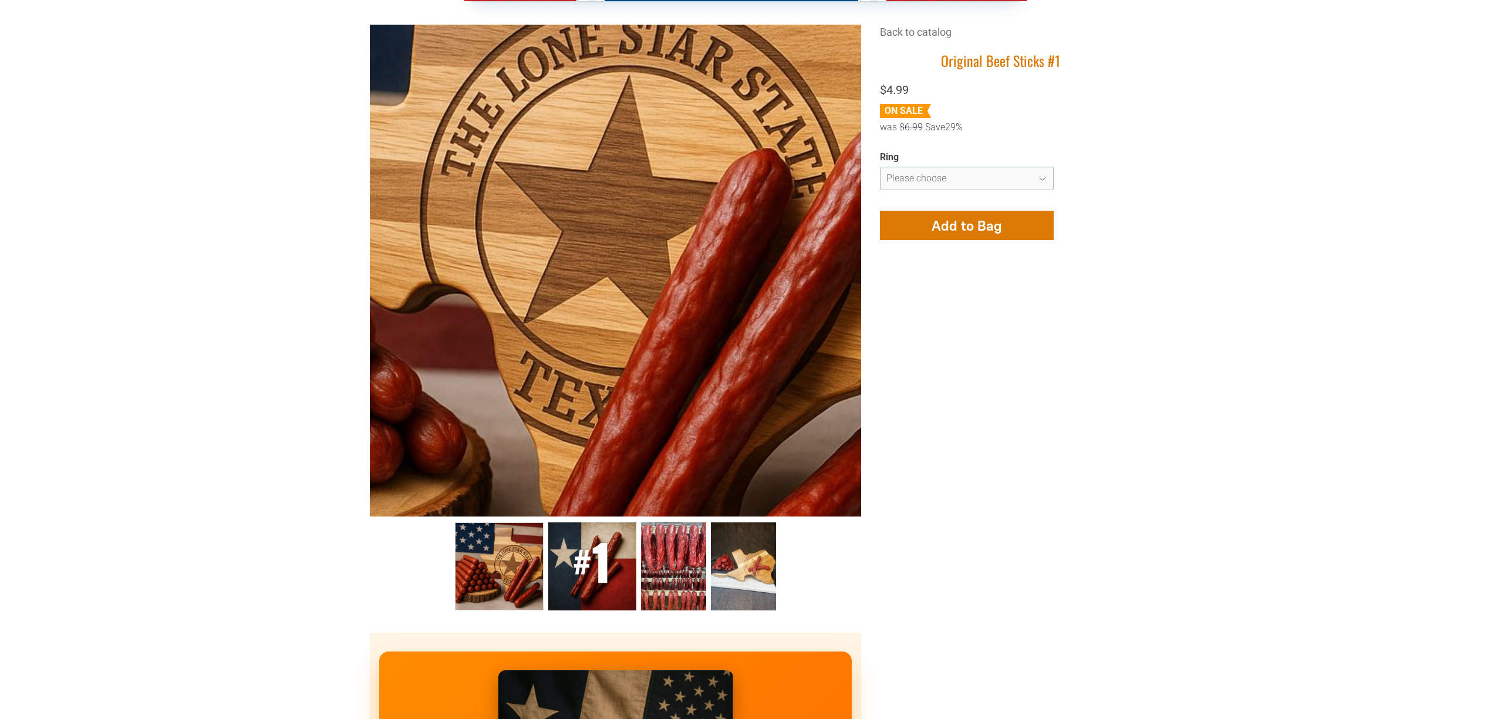
scroll to position [313, 0]
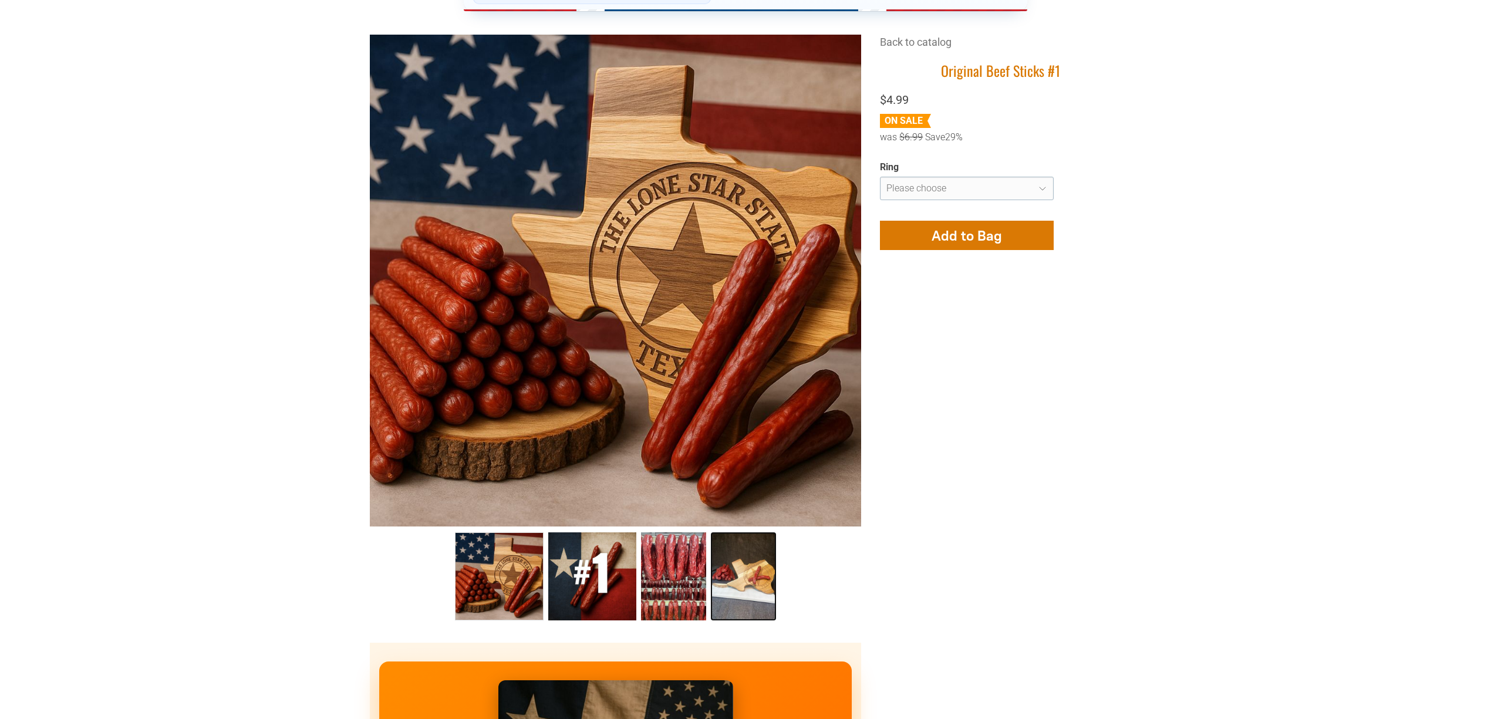
click at [750, 574] on link "Original Beef Sticks #1 3" at bounding box center [743, 576] width 65 height 88
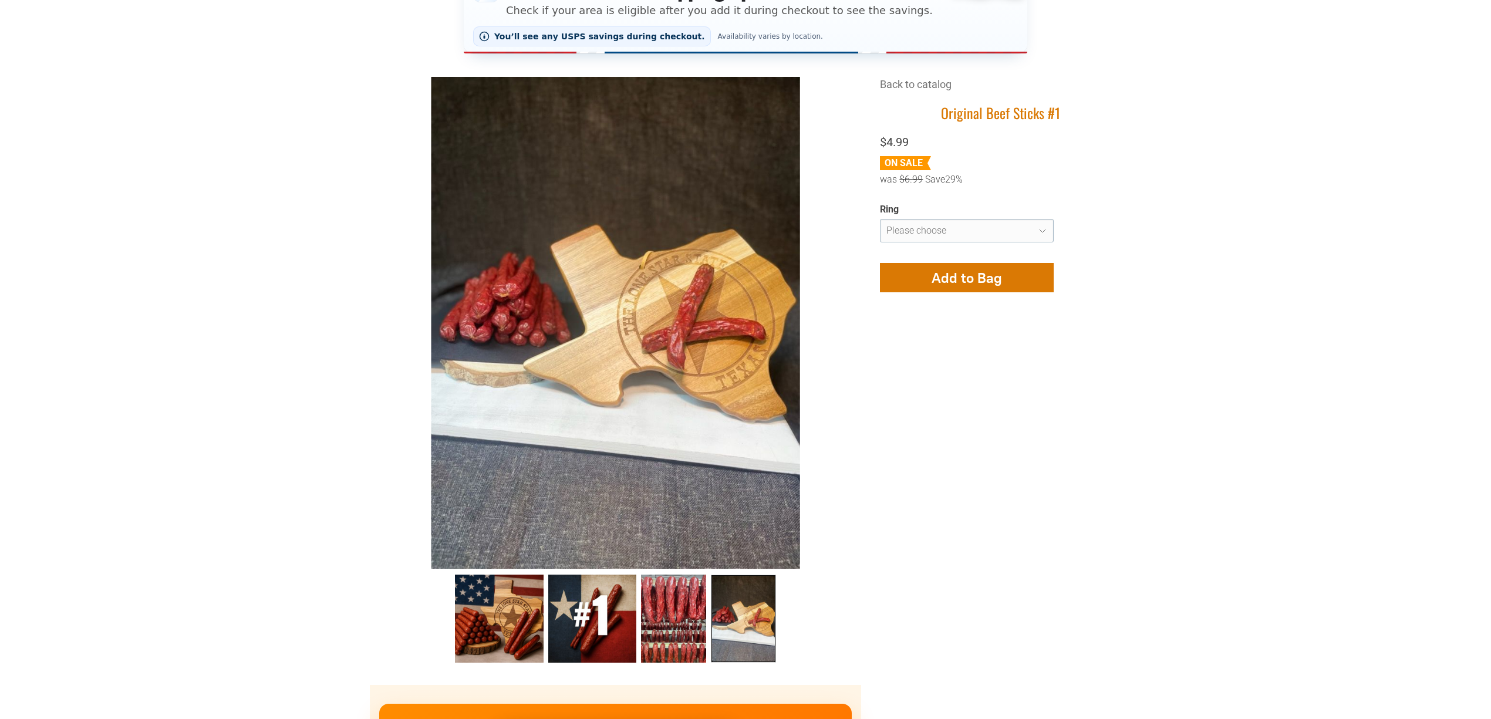
scroll to position [78, 0]
